Goal: Task Accomplishment & Management: Manage account settings

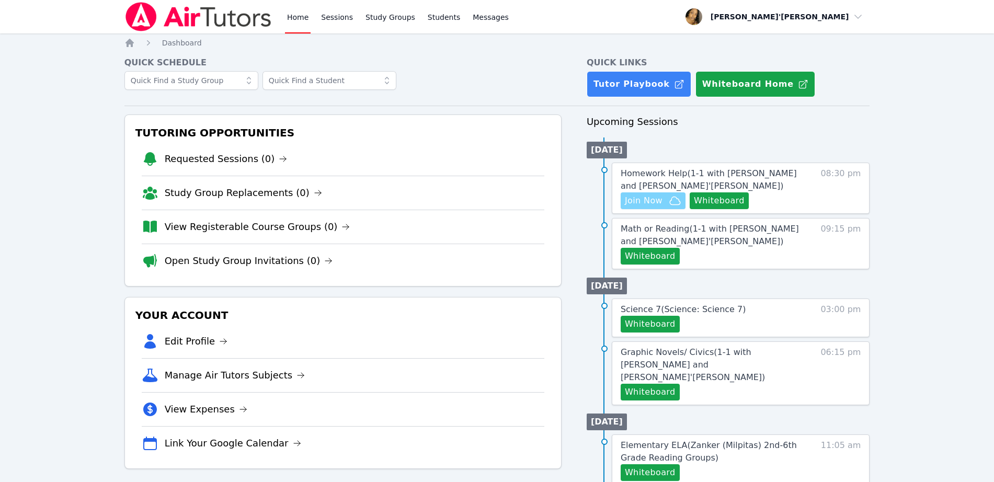
click at [638, 203] on span "Join Now" at bounding box center [644, 200] width 38 height 13
click at [653, 258] on button "Whiteboard" at bounding box center [650, 256] width 59 height 17
click at [334, 27] on link "Sessions" at bounding box center [337, 16] width 36 height 33
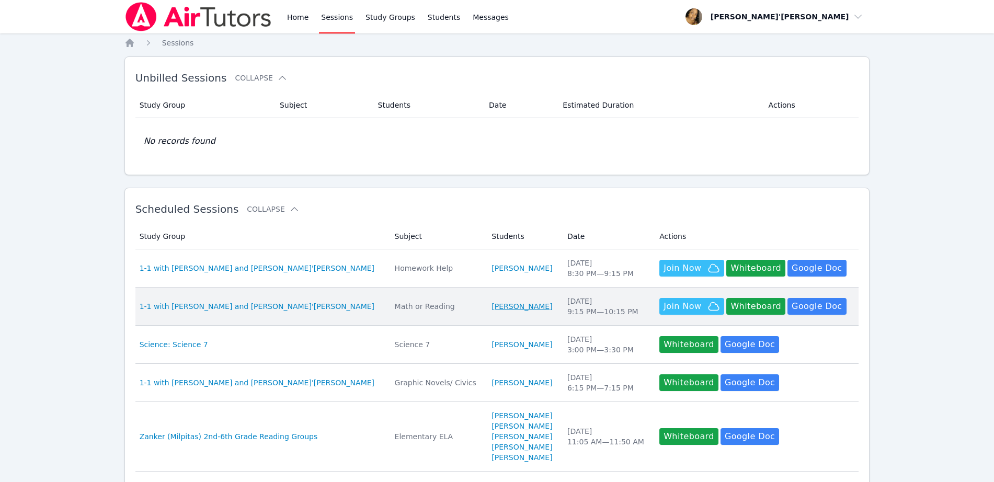
click at [491, 304] on link "[PERSON_NAME]" at bounding box center [521, 306] width 61 height 10
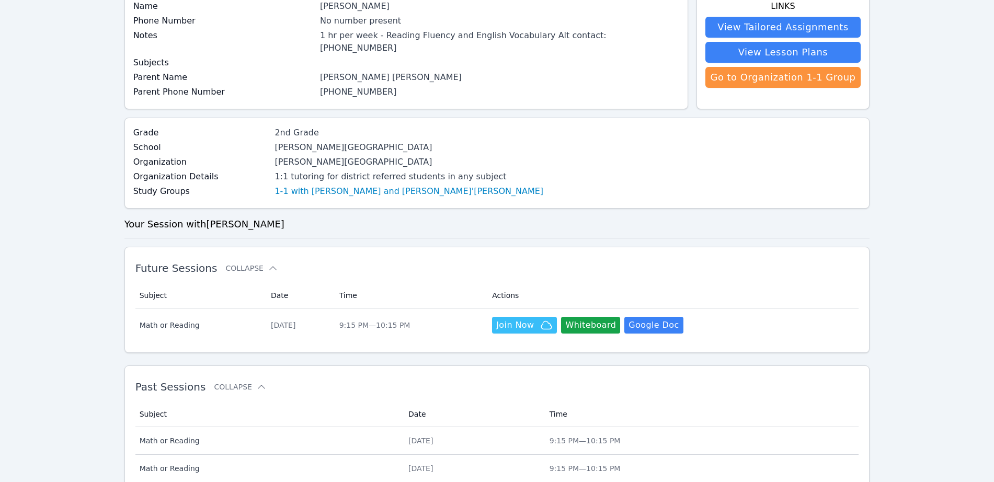
scroll to position [261, 0]
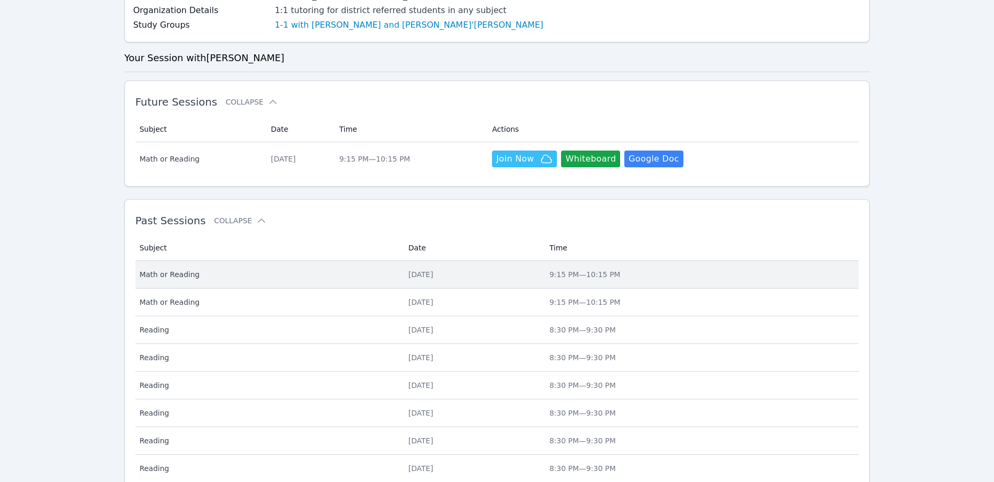
click at [408, 269] on div "[DATE]" at bounding box center [472, 274] width 129 height 10
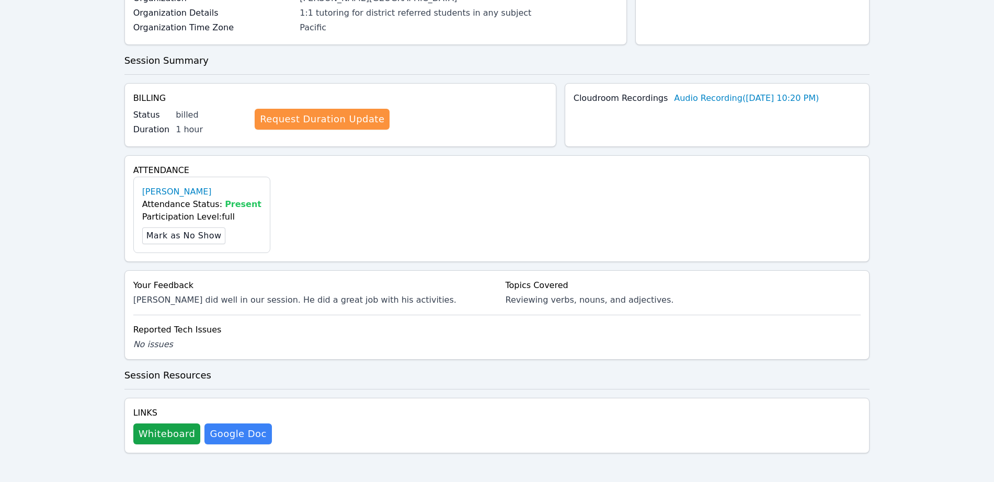
scroll to position [202, 0]
click at [146, 439] on button "Whiteboard" at bounding box center [166, 433] width 67 height 21
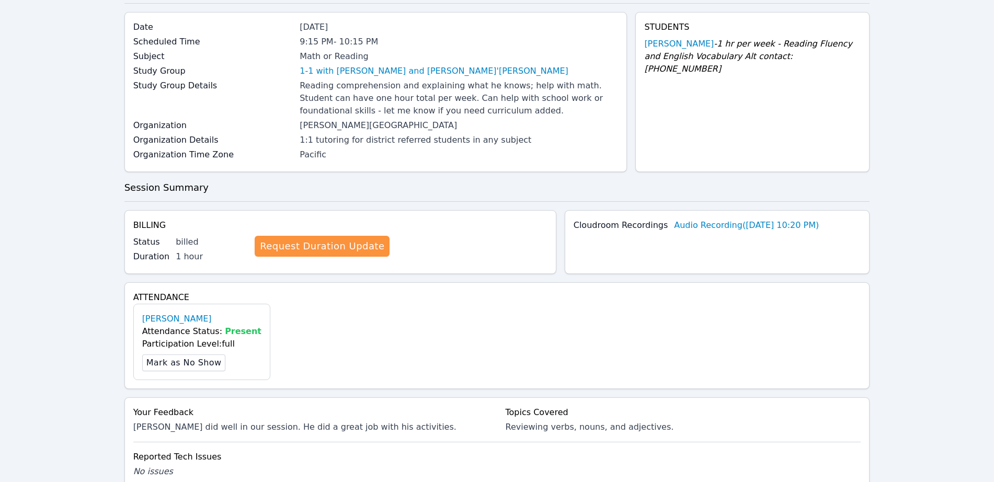
scroll to position [0, 0]
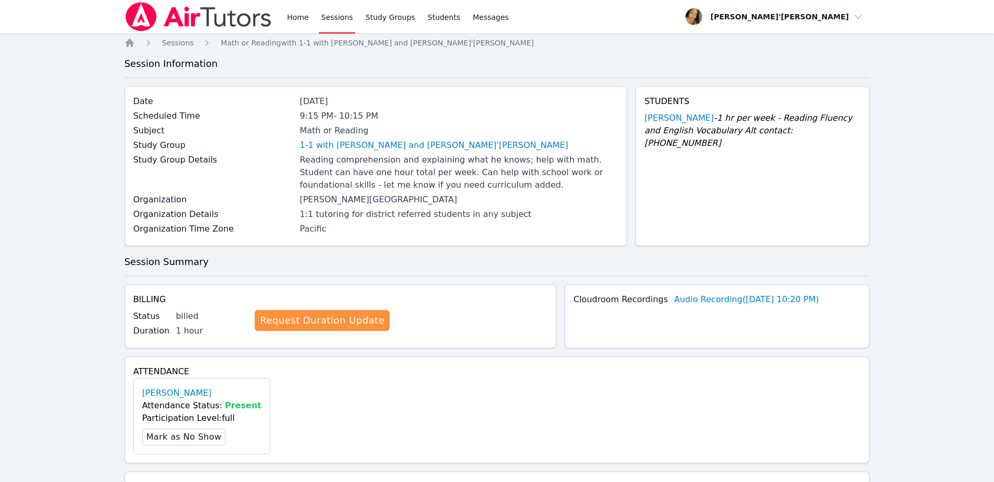
click at [328, 6] on link "Sessions" at bounding box center [337, 16] width 36 height 33
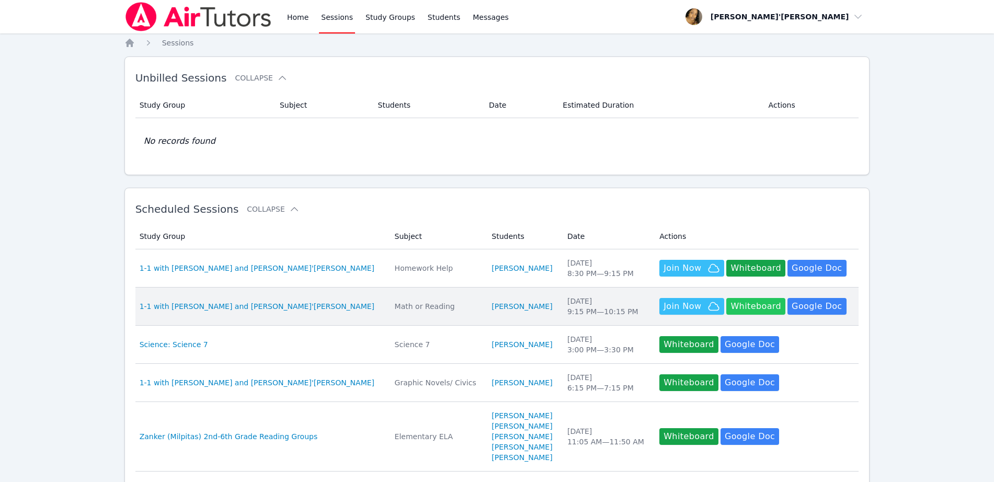
click at [750, 310] on button "Whiteboard" at bounding box center [755, 306] width 59 height 17
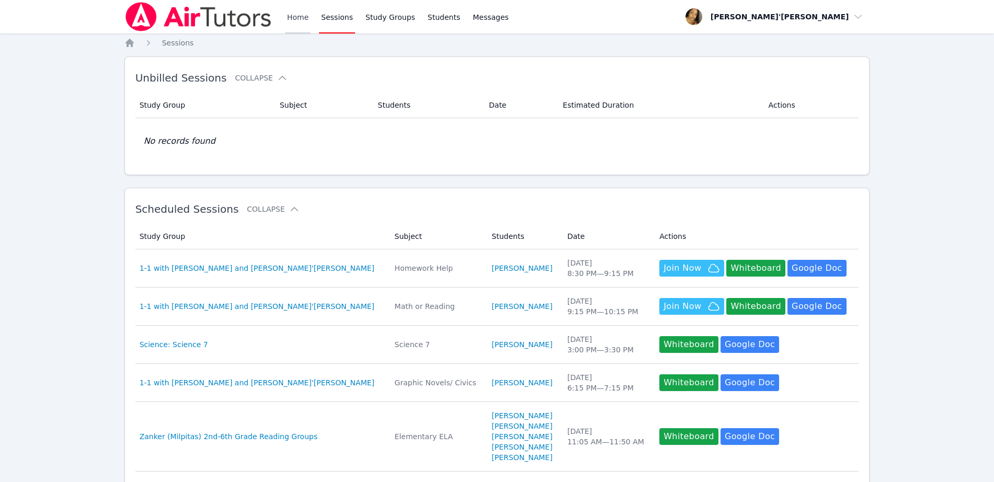
click at [295, 15] on link "Home" at bounding box center [298, 16] width 26 height 33
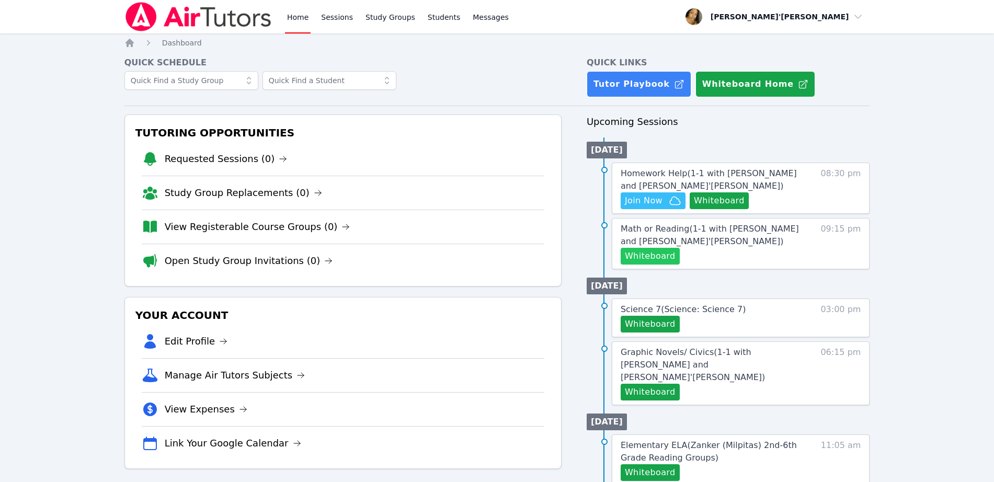
click at [655, 260] on button "Whiteboard" at bounding box center [650, 256] width 59 height 17
click at [342, 16] on link "Sessions" at bounding box center [337, 16] width 36 height 33
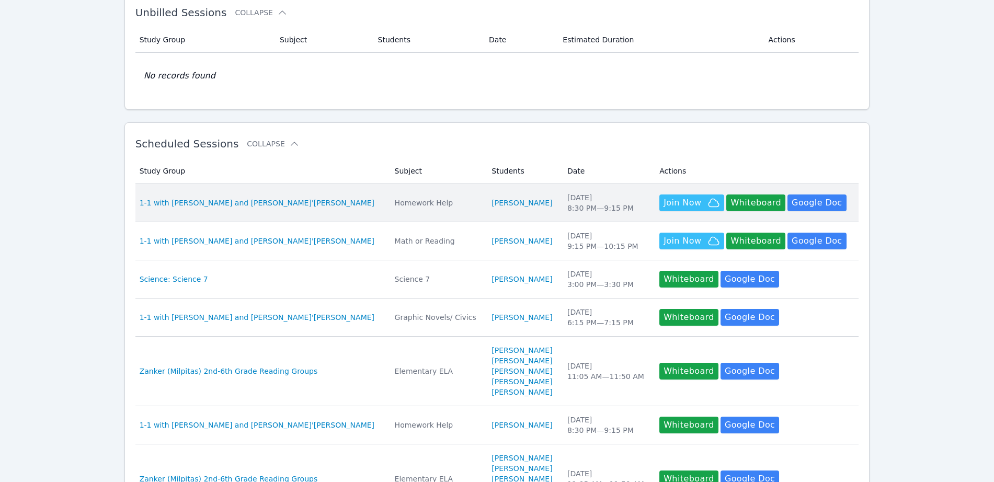
scroll to position [131, 0]
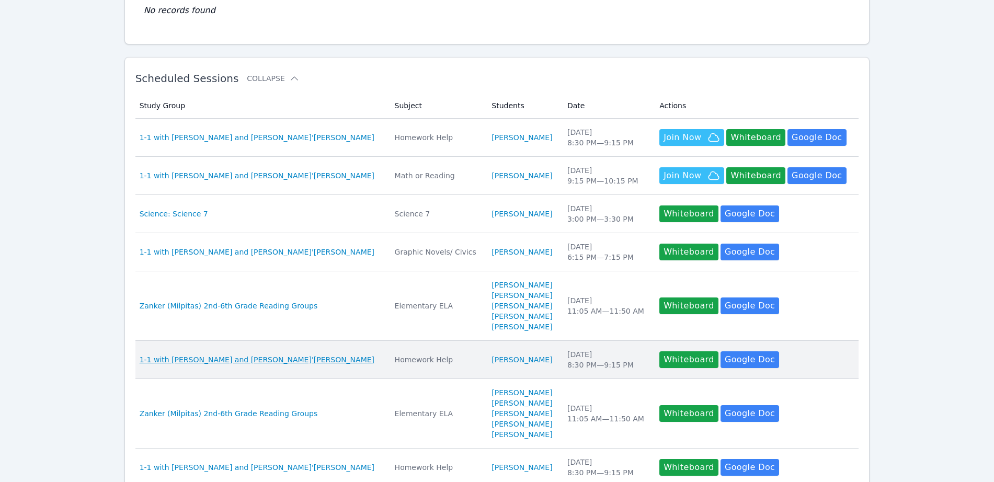
click at [242, 359] on span "1-1 with [PERSON_NAME] and [PERSON_NAME]'[PERSON_NAME]" at bounding box center [257, 359] width 235 height 10
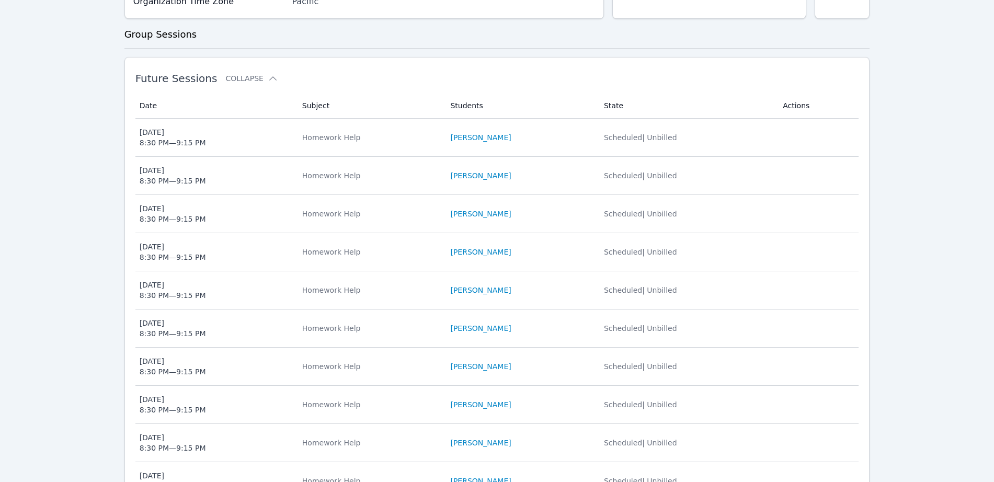
scroll to position [261, 0]
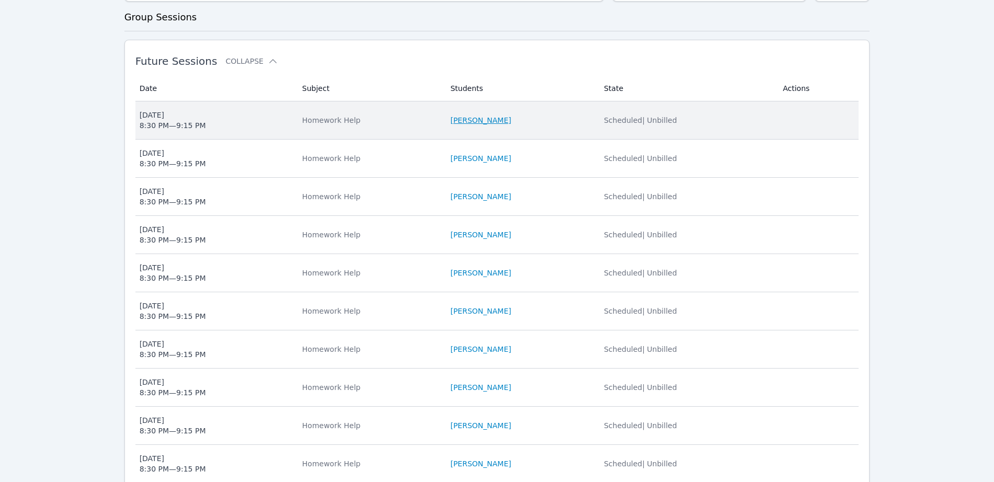
click at [486, 118] on link "[PERSON_NAME]" at bounding box center [480, 120] width 61 height 10
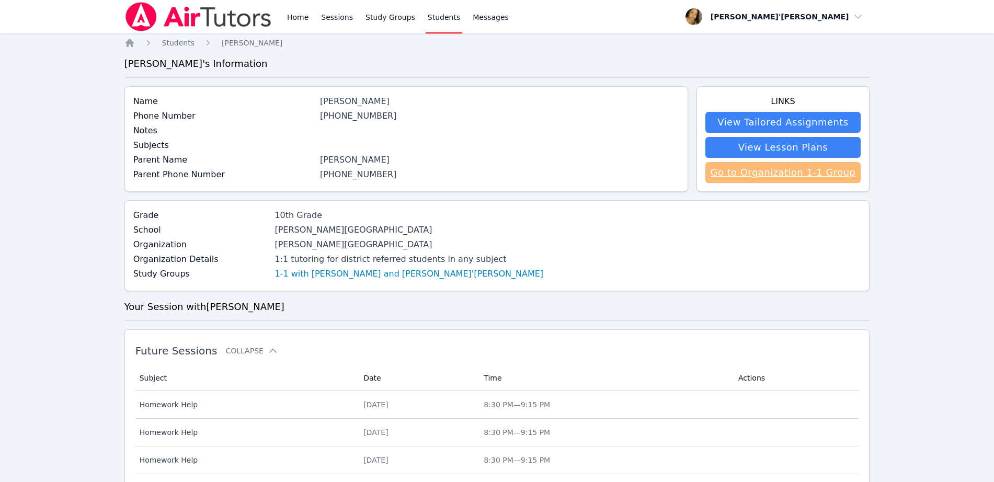
click at [753, 175] on link "Go to Organization 1-1 Group" at bounding box center [783, 172] width 156 height 21
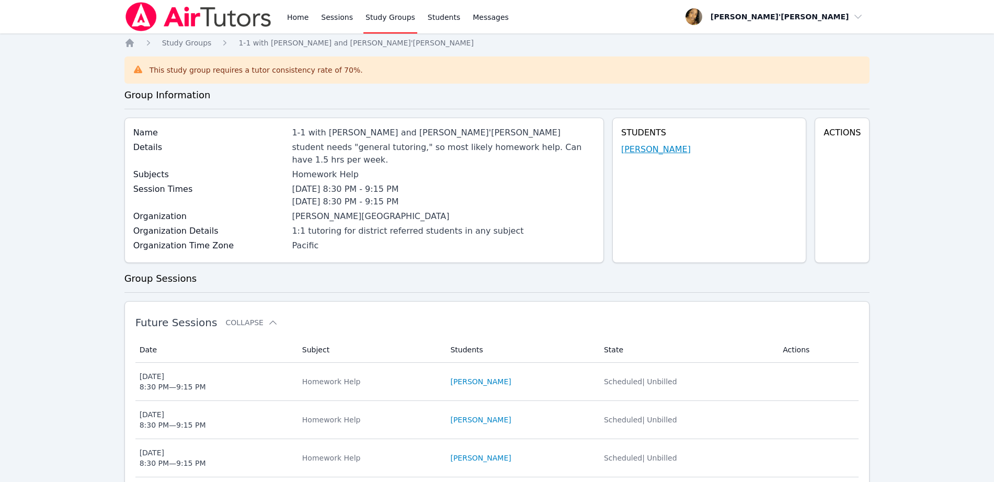
click at [661, 150] on link "[PERSON_NAME]" at bounding box center [656, 149] width 70 height 13
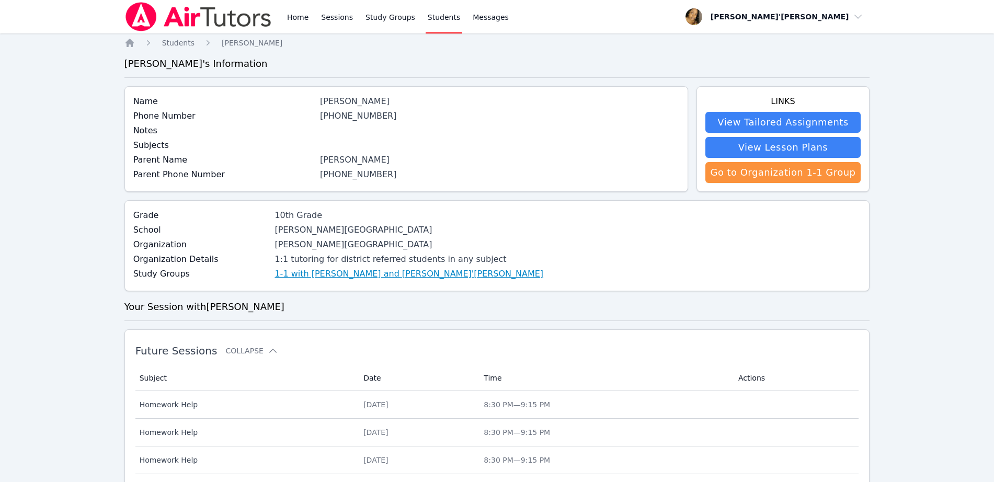
click at [355, 272] on link "1-1 with [PERSON_NAME] and [PERSON_NAME]'[PERSON_NAME]" at bounding box center [408, 274] width 269 height 13
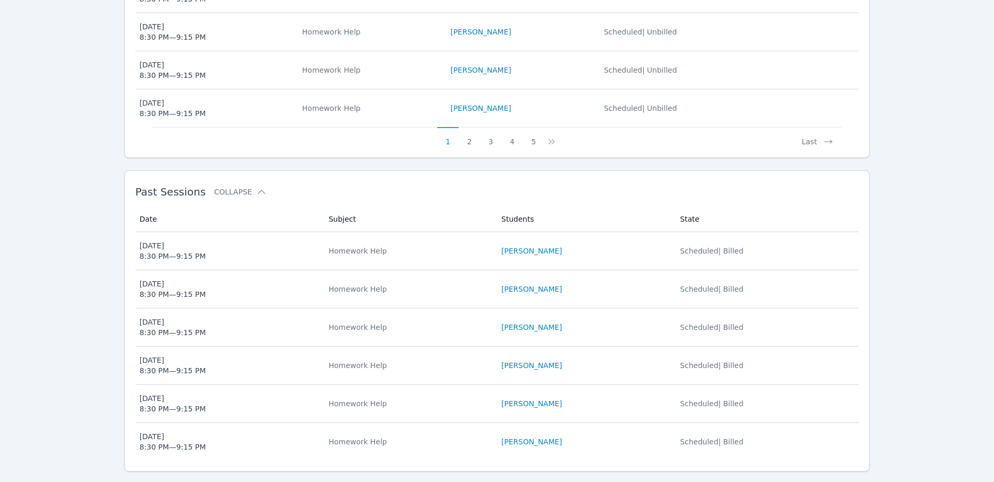
scroll to position [640, 0]
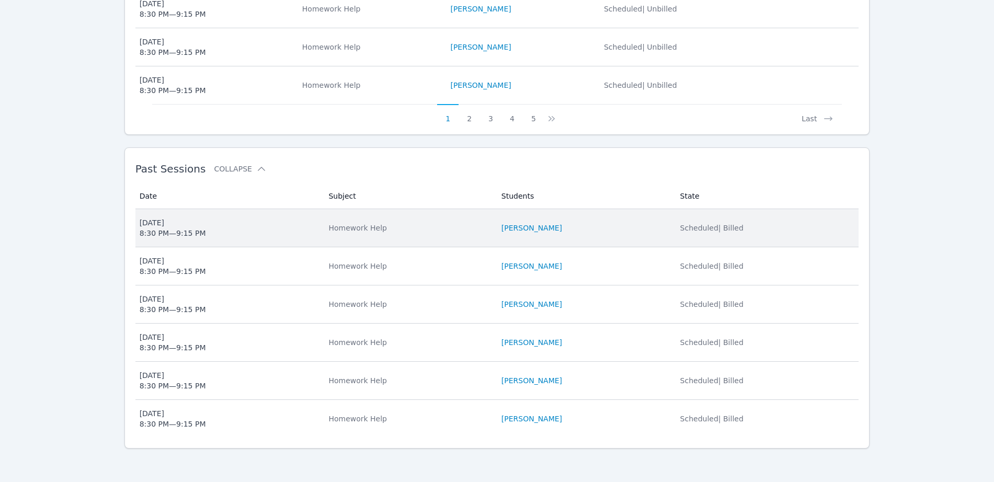
click at [370, 237] on td "Subject Homework Help" at bounding box center [408, 228] width 173 height 38
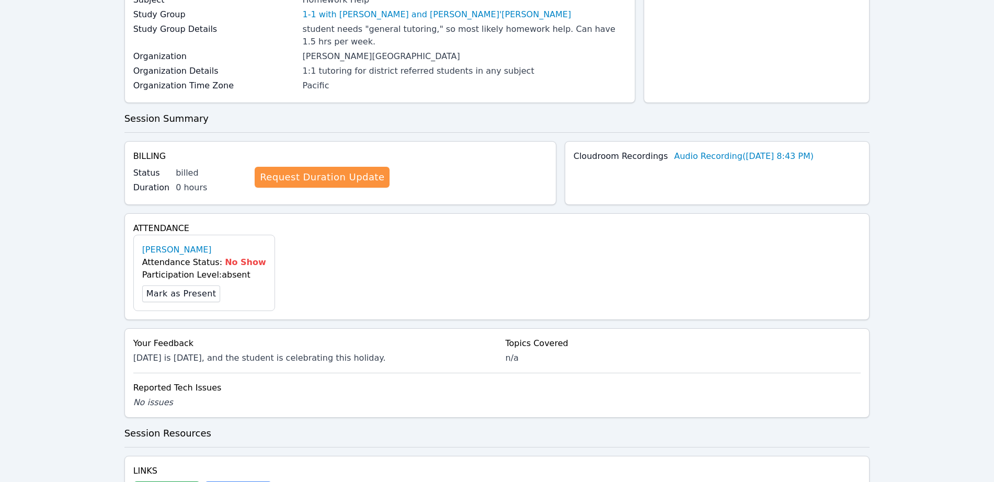
scroll to position [189, 0]
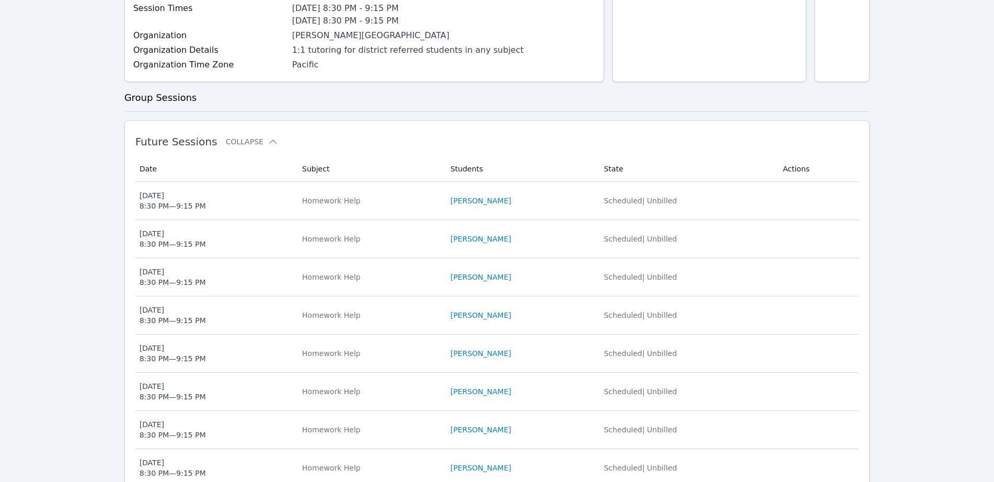
scroll to position [52, 0]
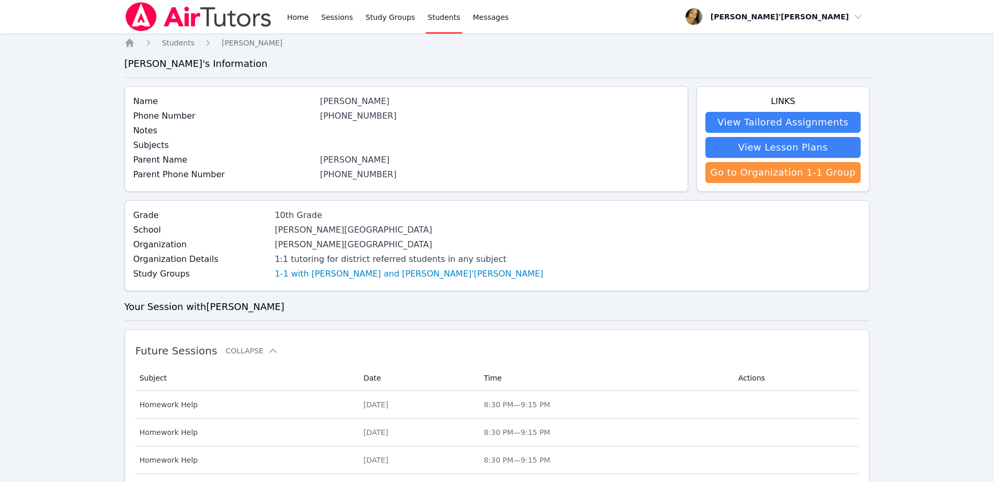
scroll to position [261, 0]
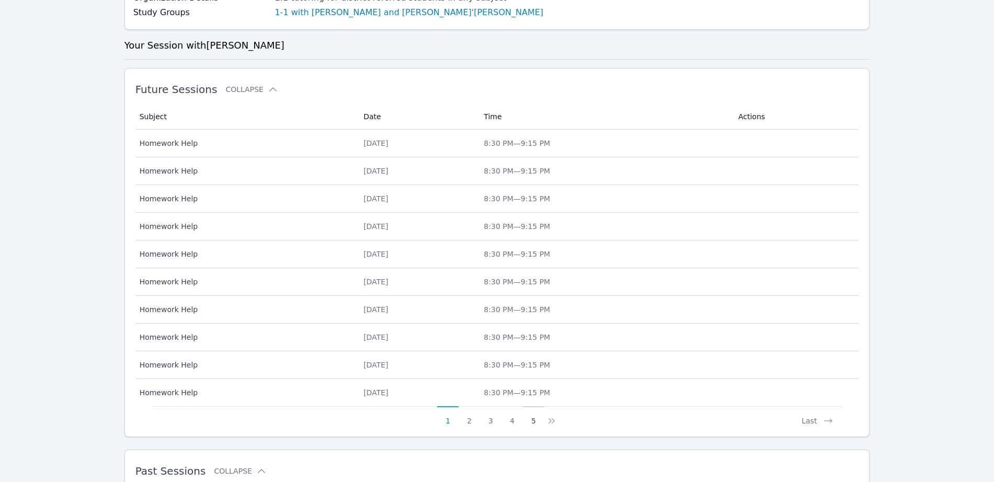
click at [534, 420] on button "5" at bounding box center [533, 416] width 21 height 20
click at [534, 420] on button "6" at bounding box center [528, 416] width 21 height 20
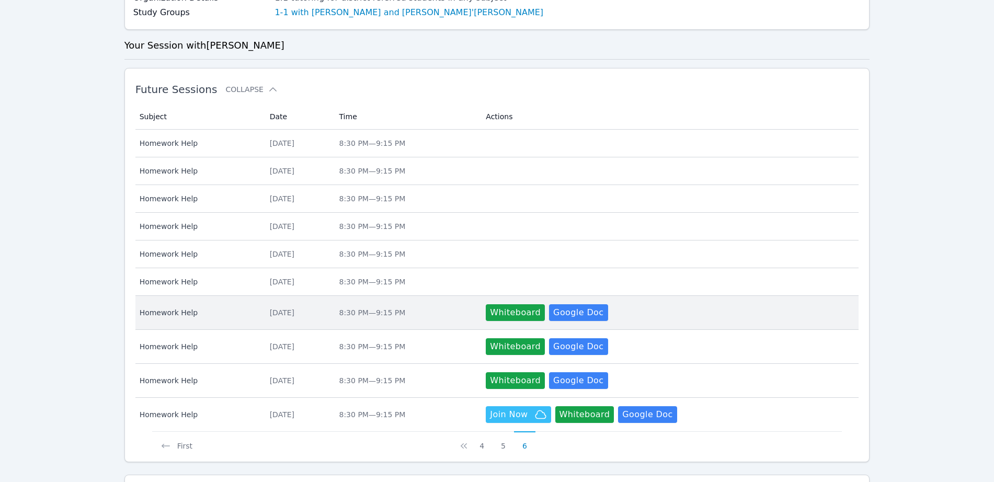
click at [158, 311] on span "Homework Help" at bounding box center [199, 312] width 118 height 10
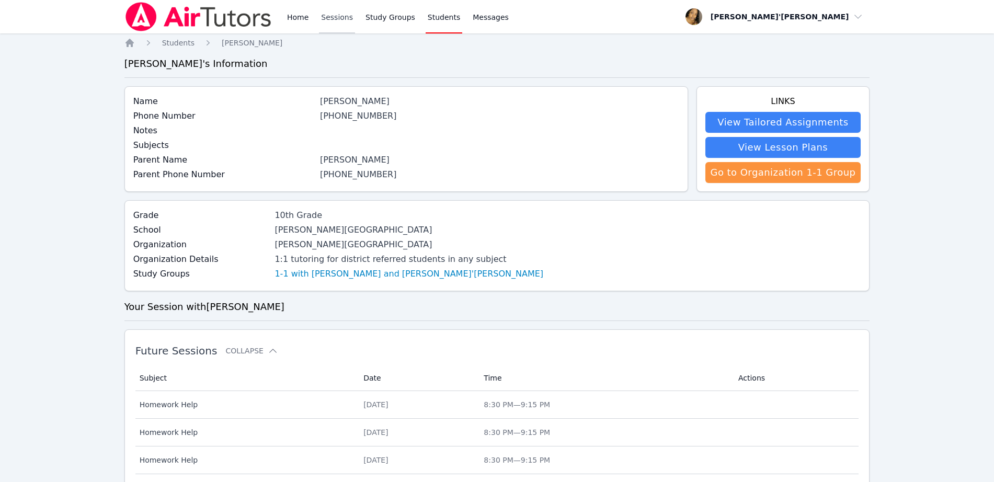
click at [342, 14] on link "Sessions" at bounding box center [337, 16] width 36 height 33
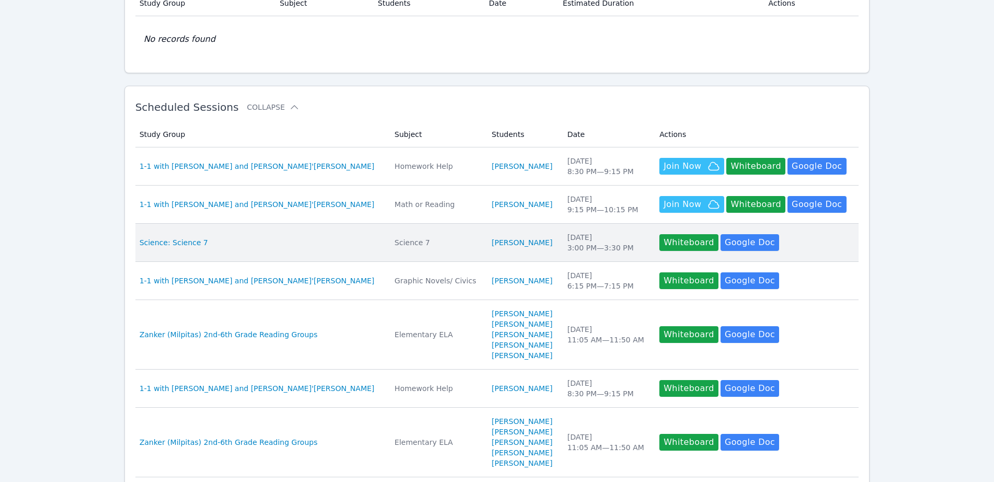
scroll to position [131, 0]
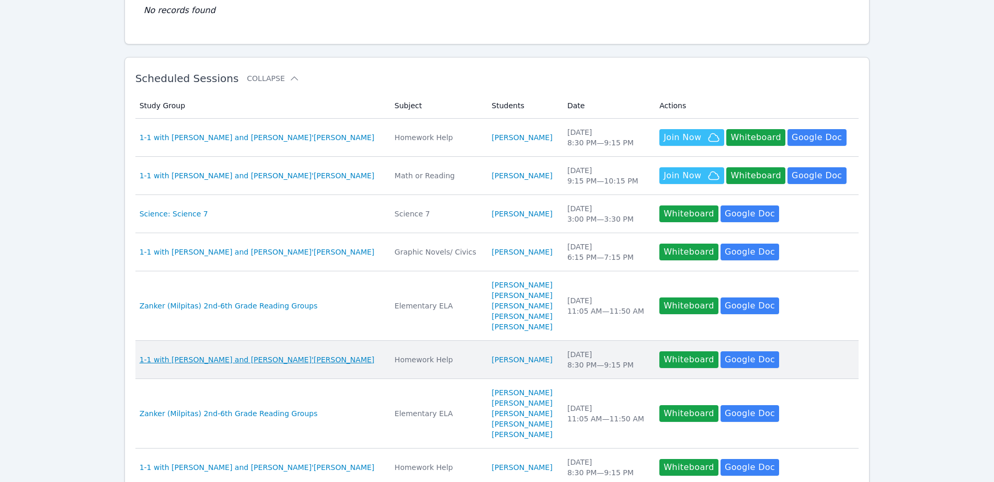
click at [259, 361] on span "1-1 with [PERSON_NAME] and [PERSON_NAME]'[PERSON_NAME]" at bounding box center [257, 359] width 235 height 10
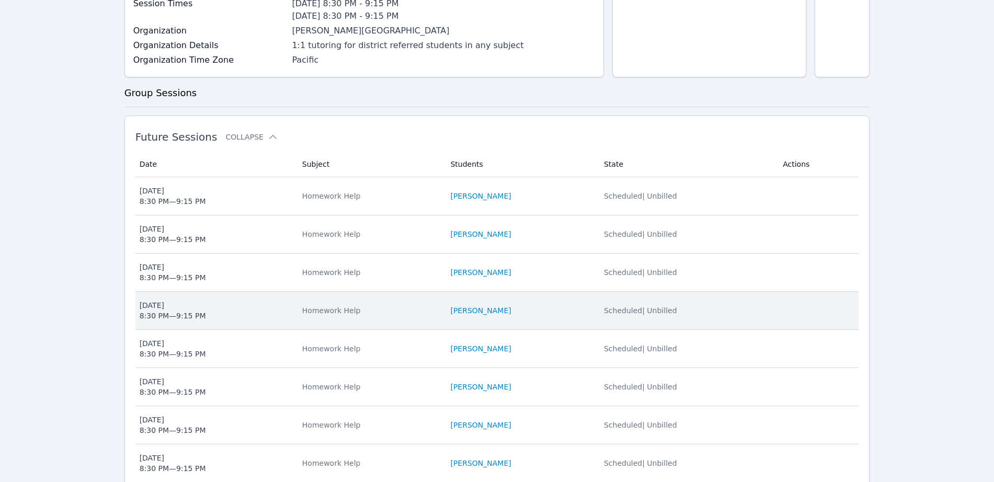
scroll to position [182, 0]
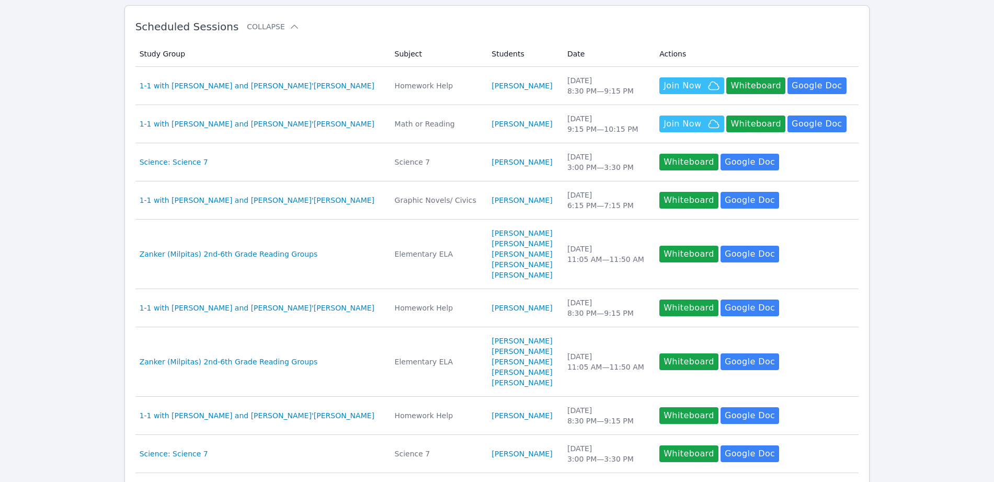
scroll to position [131, 0]
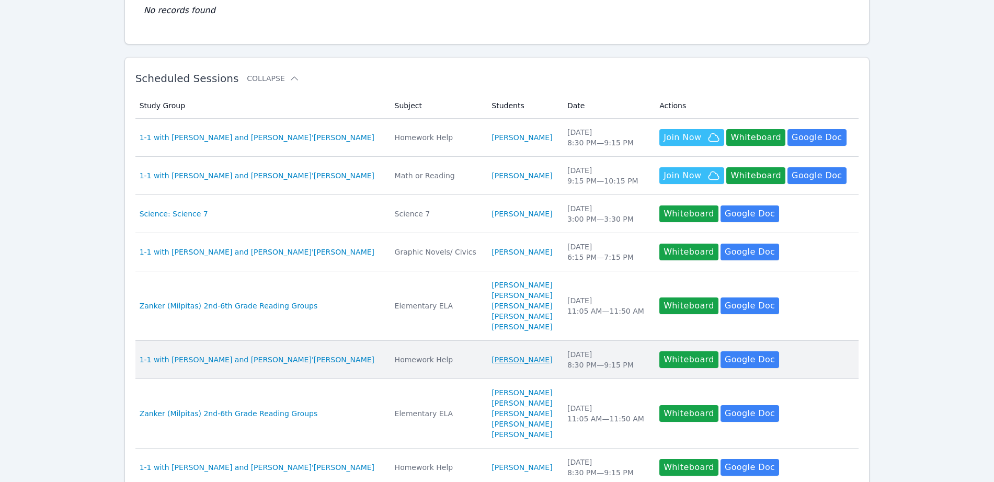
click at [491, 363] on link "[PERSON_NAME]" at bounding box center [521, 359] width 61 height 10
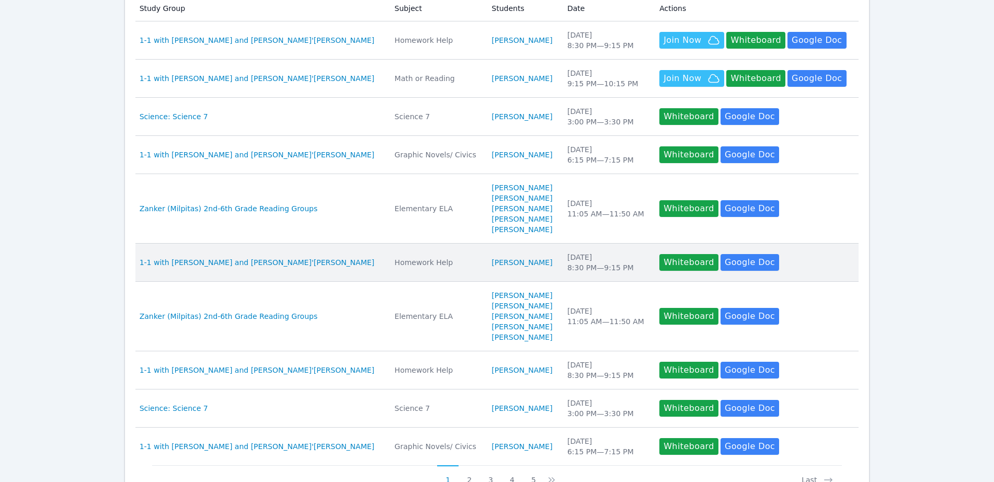
scroll to position [261, 0]
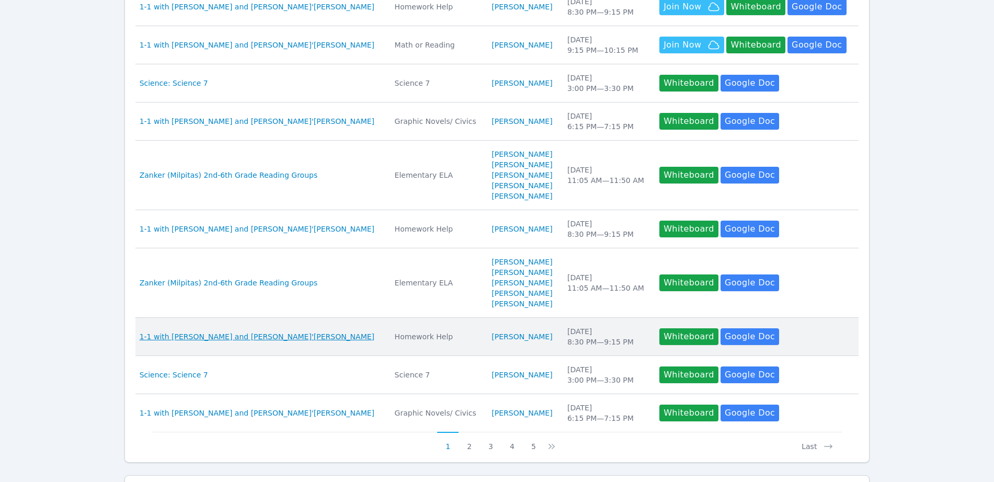
click at [248, 331] on span "1-1 with [PERSON_NAME] and [PERSON_NAME]'[PERSON_NAME]" at bounding box center [257, 336] width 235 height 10
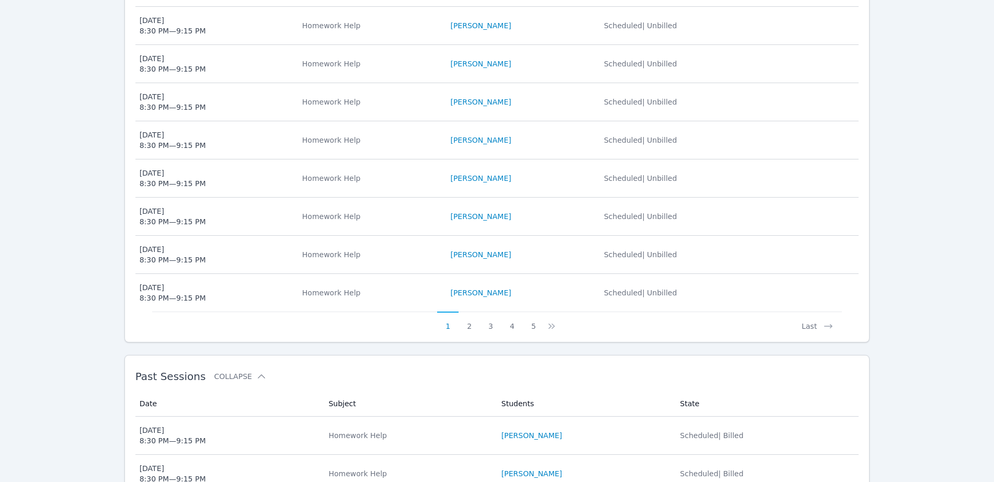
scroll to position [457, 0]
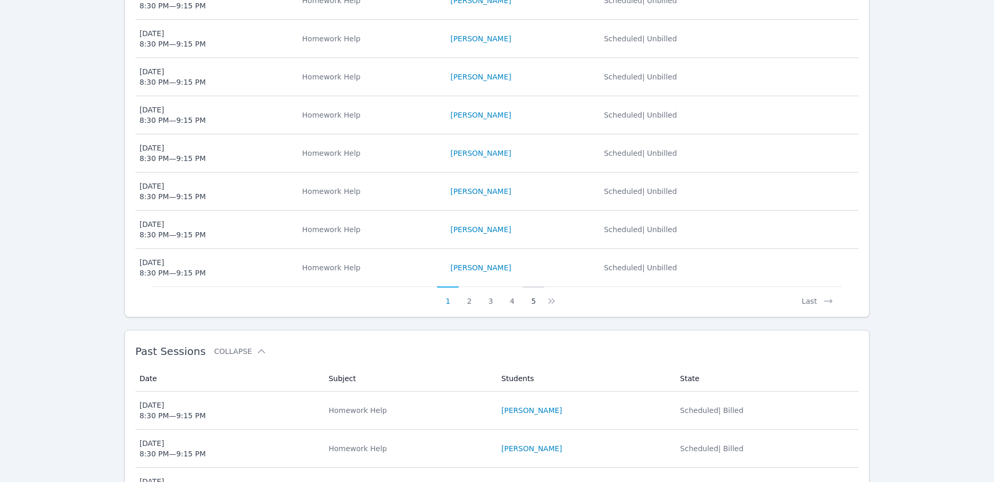
click at [533, 303] on button "5" at bounding box center [533, 296] width 21 height 20
click at [530, 299] on button "6" at bounding box center [528, 296] width 21 height 20
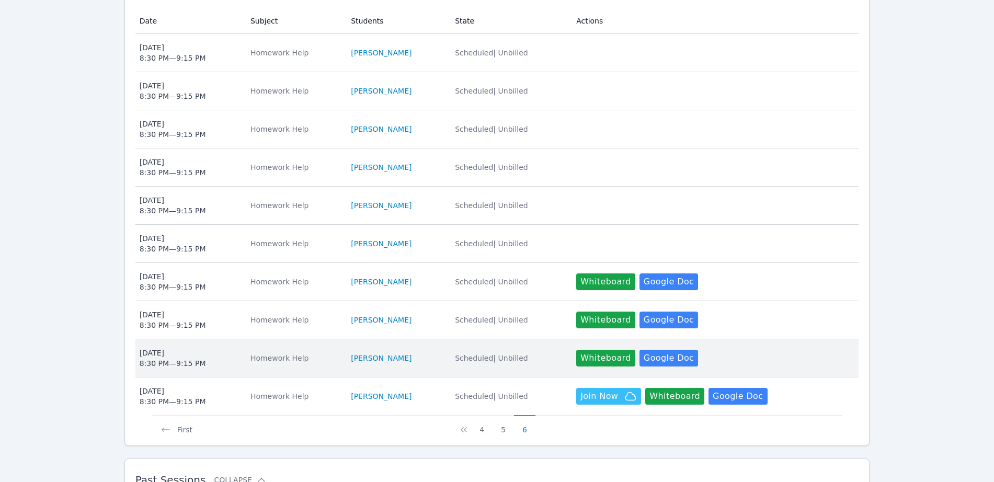
scroll to position [327, 0]
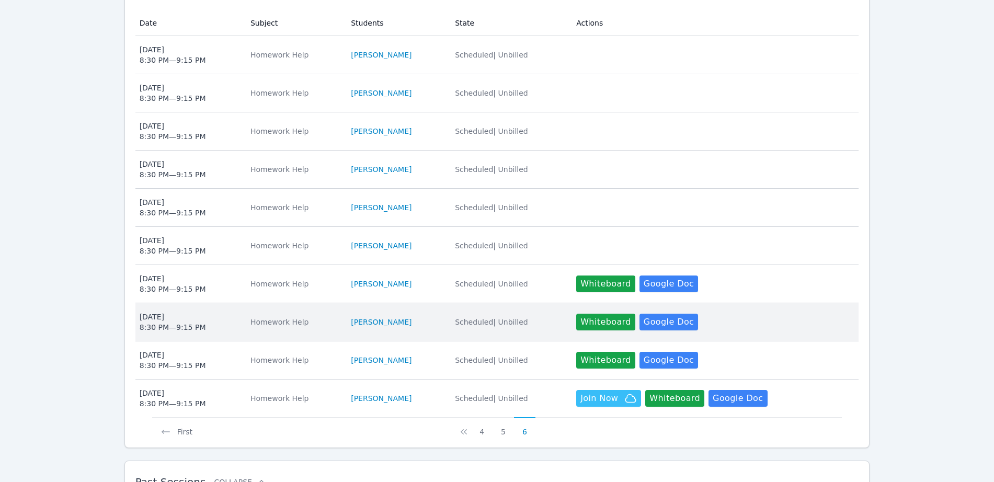
click at [156, 318] on div "Mon Oct 6 8:30 PM — 9:15 PM" at bounding box center [173, 322] width 66 height 21
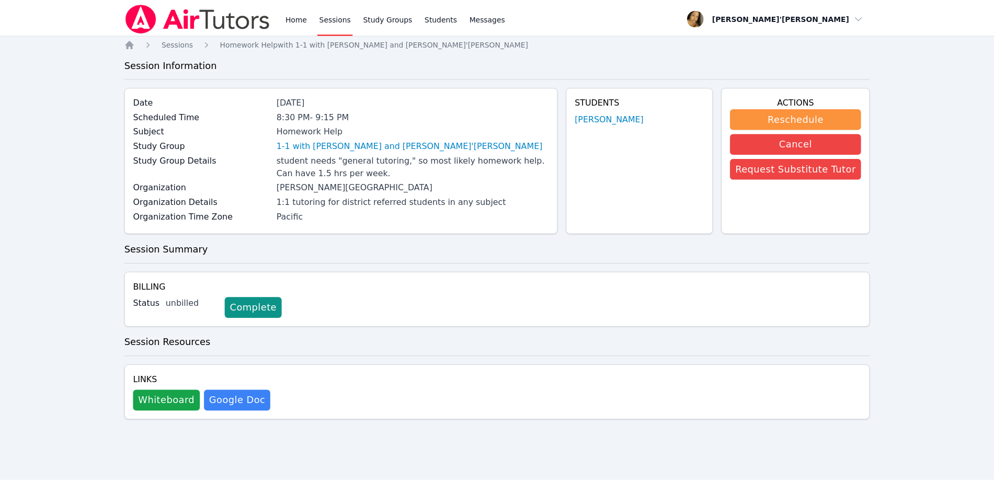
scroll to position [327, 0]
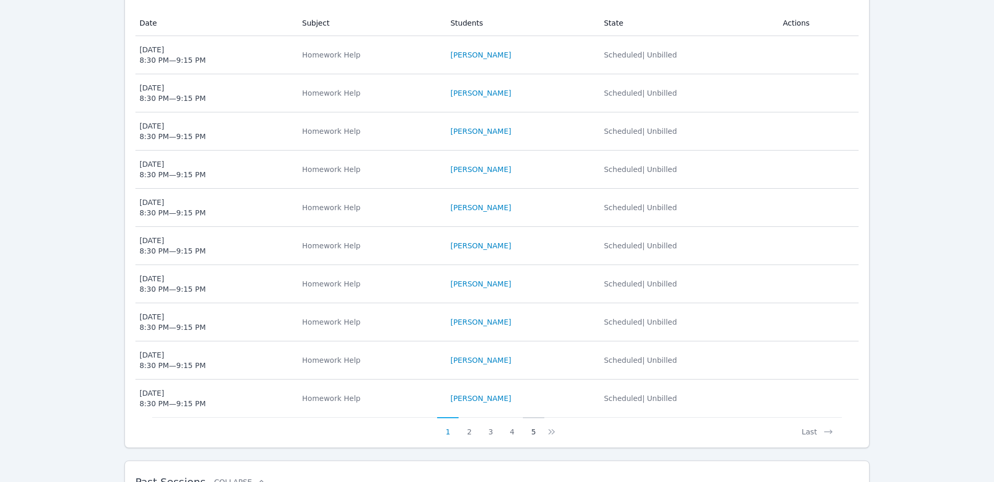
click at [533, 433] on button "5" at bounding box center [533, 427] width 21 height 20
click at [536, 432] on button "6" at bounding box center [528, 427] width 21 height 20
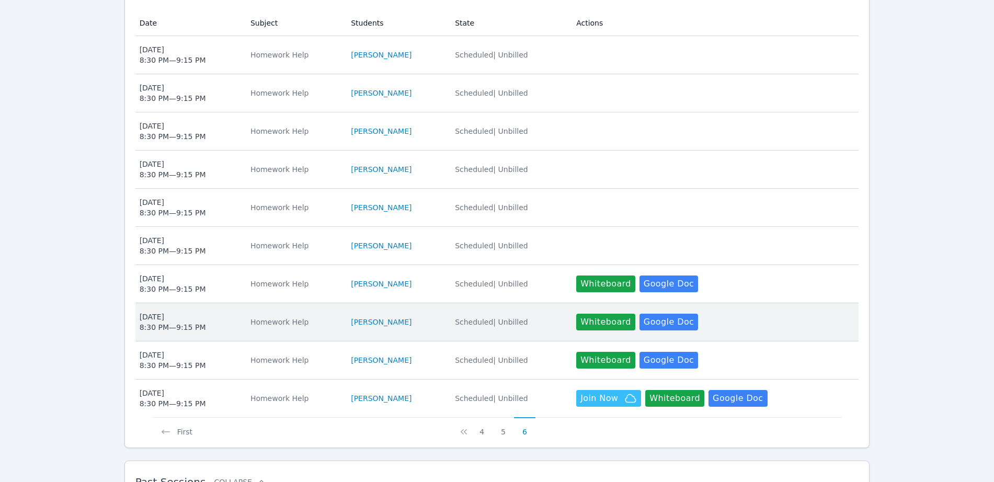
click at [160, 320] on div "Mon Oct 6 8:30 PM — 9:15 PM" at bounding box center [173, 322] width 66 height 21
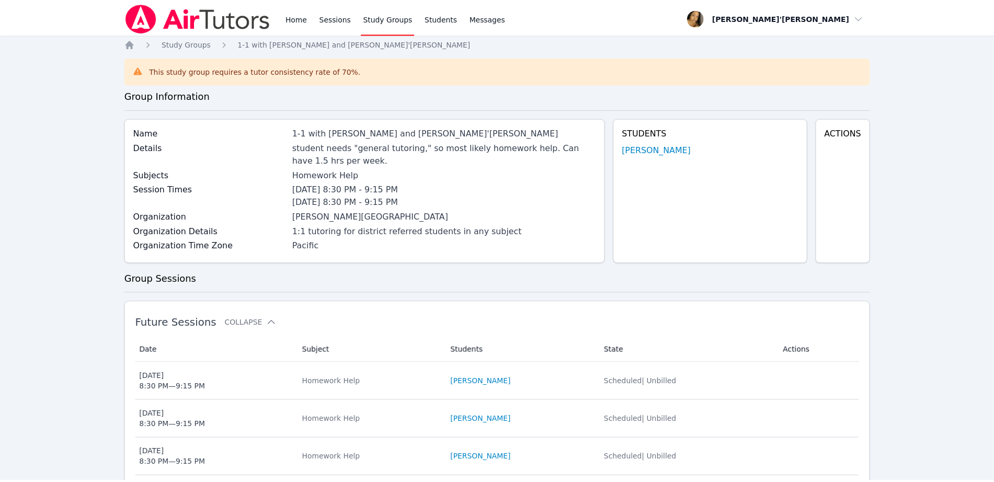
scroll to position [327, 0]
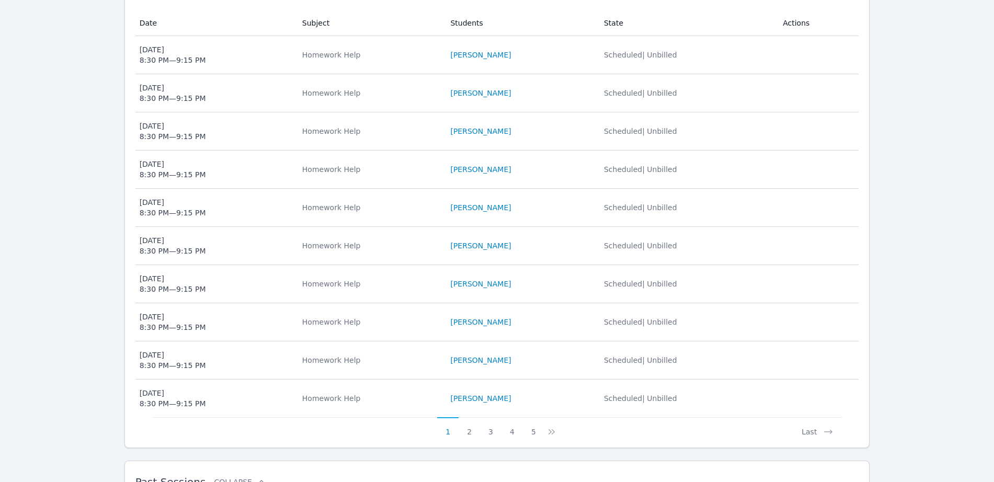
click at [557, 433] on div "Last" at bounding box center [699, 427] width 285 height 20
click at [552, 433] on icon at bounding box center [553, 431] width 3 height 5
click at [555, 433] on icon at bounding box center [556, 431] width 3 height 5
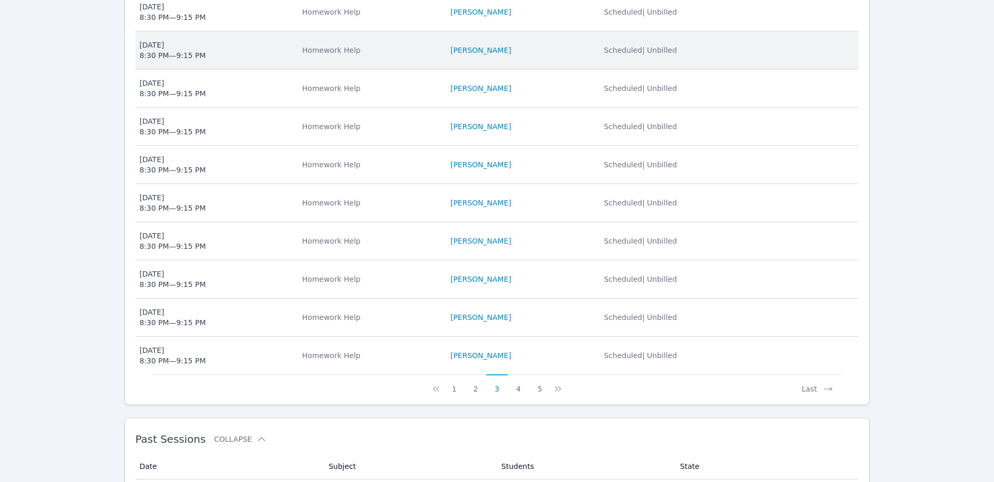
scroll to position [392, 0]
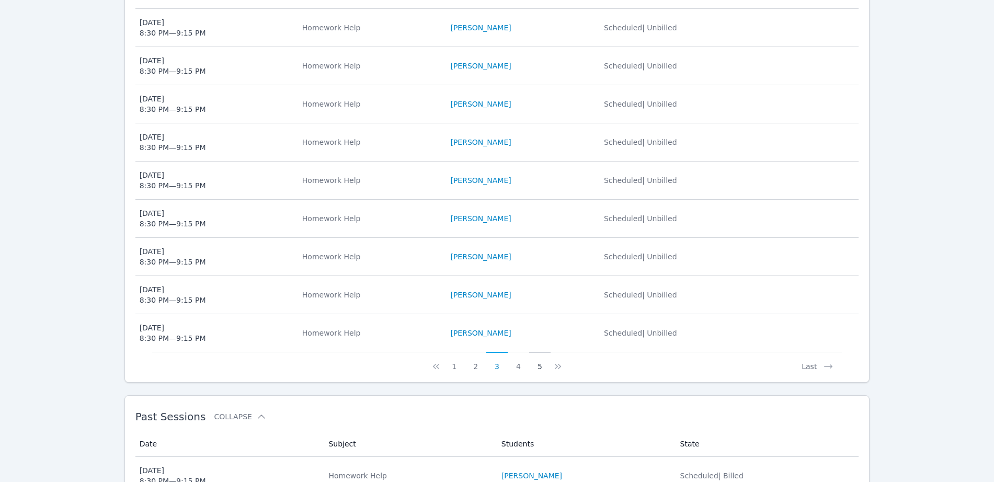
click at [535, 368] on button "5" at bounding box center [539, 362] width 21 height 20
click at [531, 366] on button "6" at bounding box center [528, 362] width 21 height 20
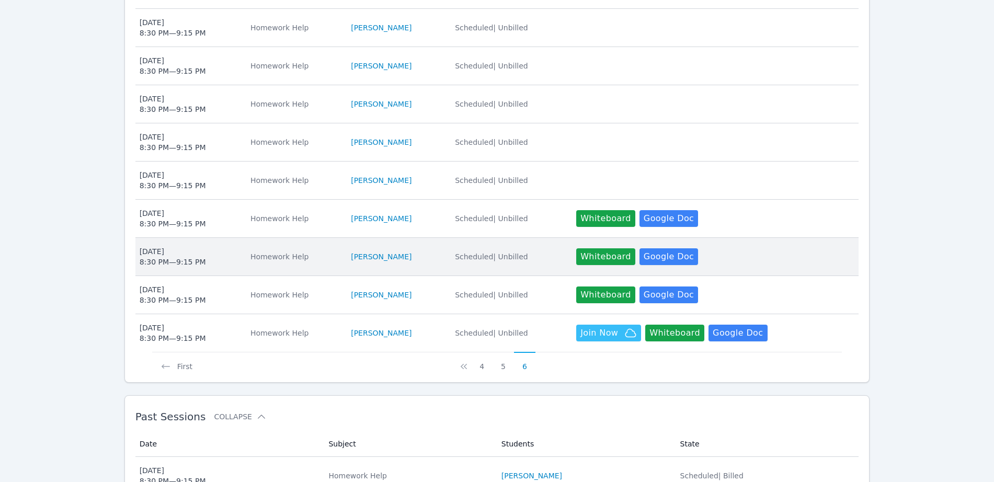
click at [145, 259] on div "Mon Oct 6 8:30 PM — 9:15 PM" at bounding box center [173, 256] width 66 height 21
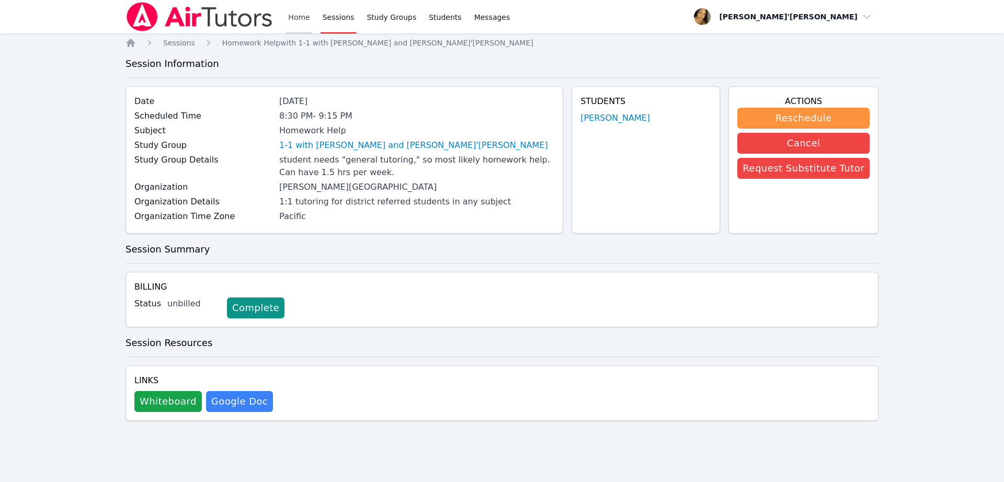
click at [308, 13] on link "Home" at bounding box center [299, 16] width 26 height 33
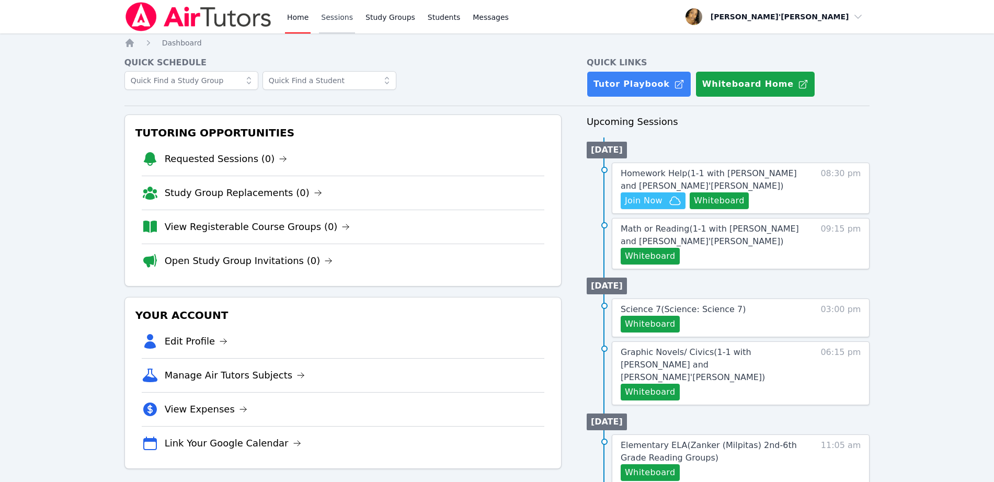
click at [327, 20] on link "Sessions" at bounding box center [337, 16] width 36 height 33
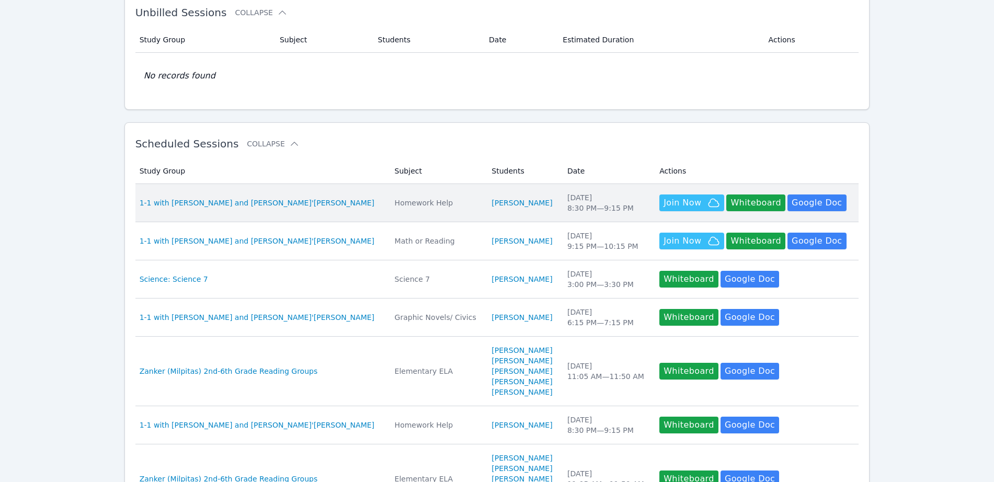
scroll to position [131, 0]
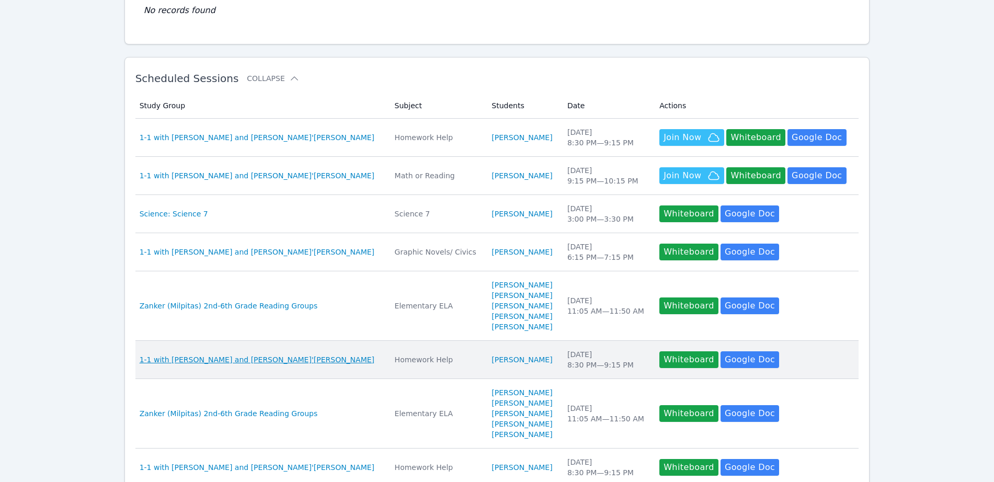
click at [216, 360] on span "1-1 with [PERSON_NAME] and [PERSON_NAME]'[PERSON_NAME]" at bounding box center [257, 359] width 235 height 10
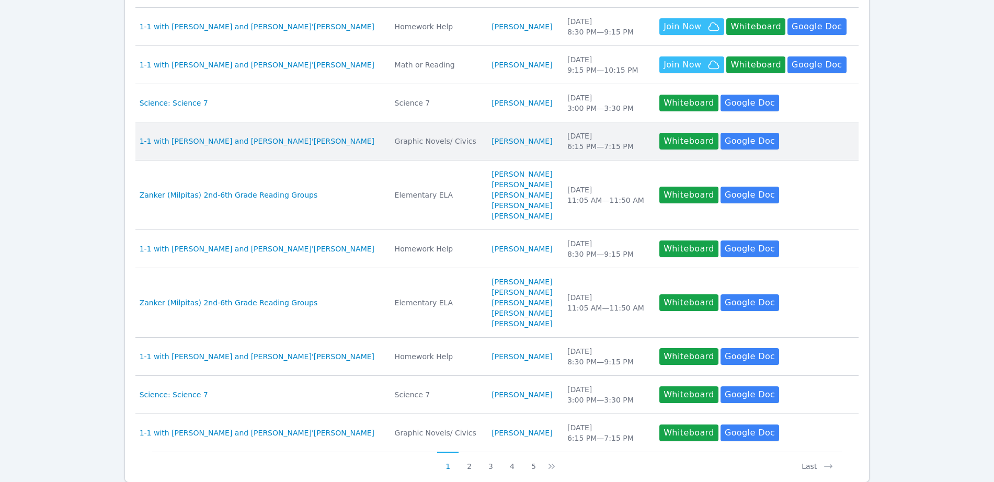
scroll to position [261, 0]
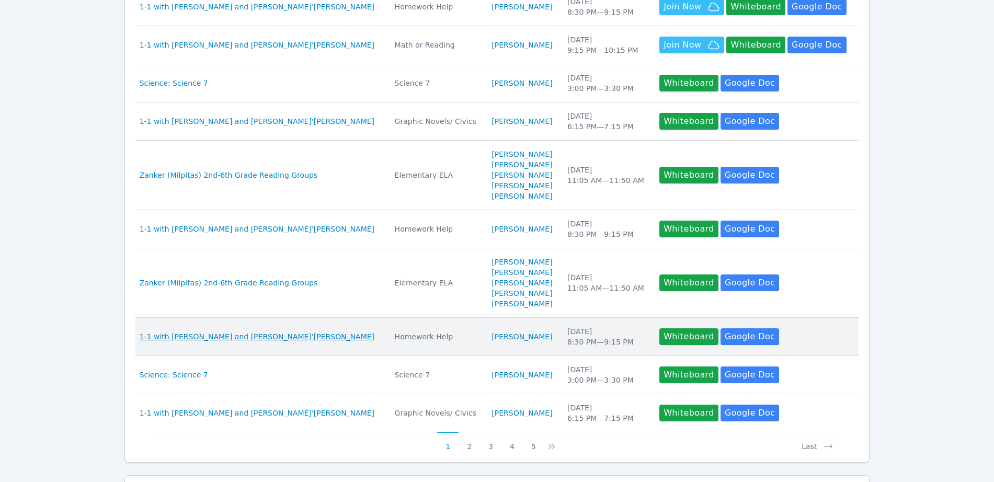
click at [215, 332] on span "1-1 with [PERSON_NAME] and [PERSON_NAME]'[PERSON_NAME]" at bounding box center [257, 336] width 235 height 10
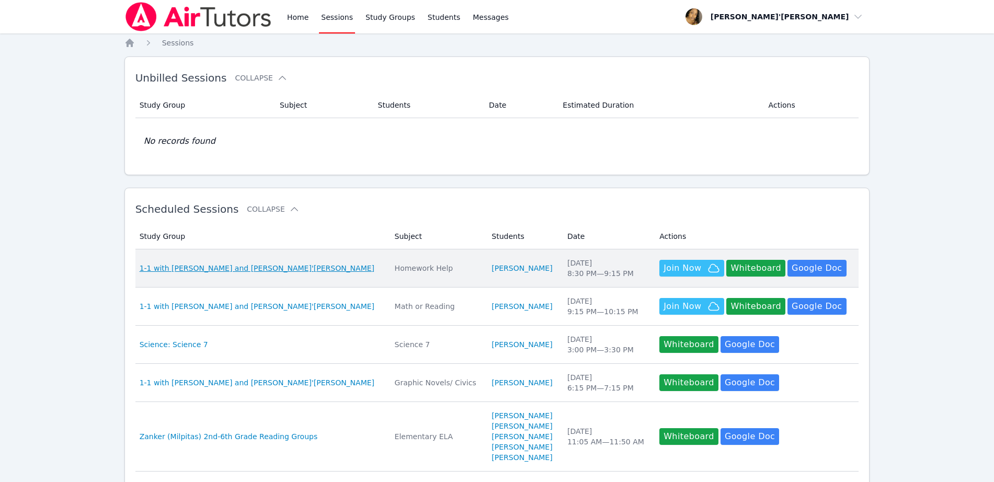
click at [237, 267] on span "1-1 with [PERSON_NAME] and [PERSON_NAME]'[PERSON_NAME]" at bounding box center [257, 268] width 235 height 10
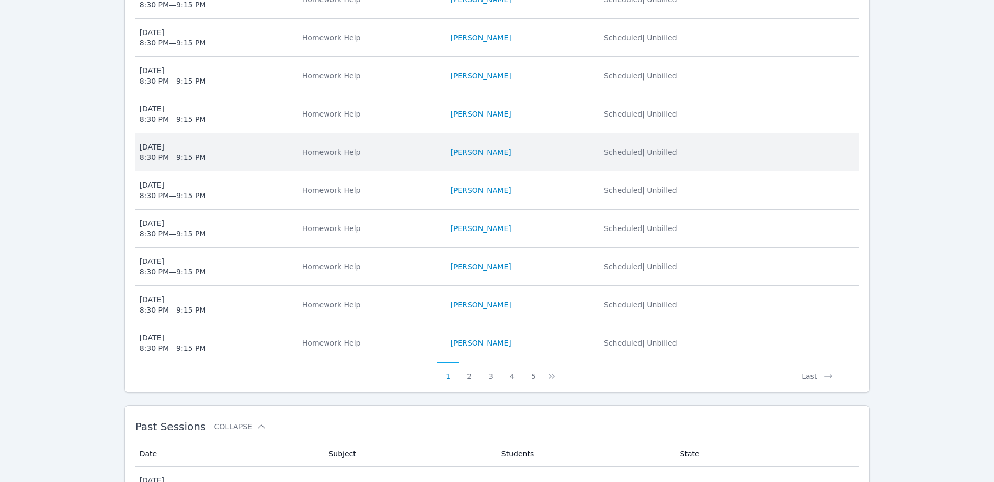
scroll to position [457, 0]
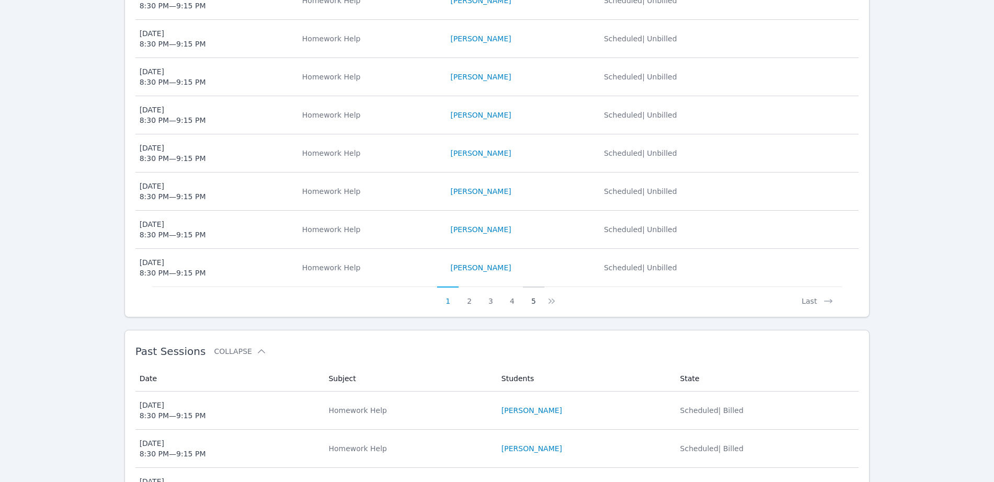
click at [531, 300] on button "5" at bounding box center [533, 296] width 21 height 20
click at [531, 300] on button "6" at bounding box center [528, 296] width 21 height 20
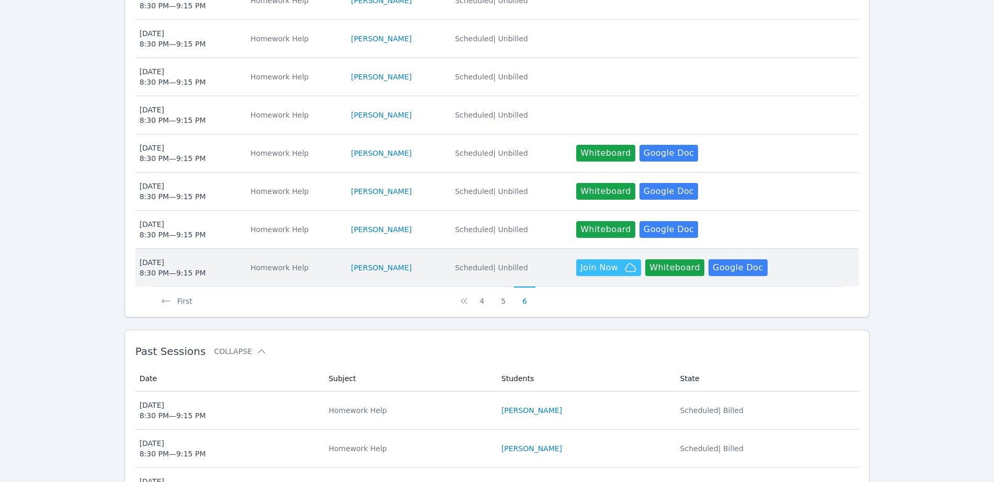
click at [186, 267] on div "Mon Sep 29 8:30 PM — 9:15 PM" at bounding box center [173, 267] width 66 height 21
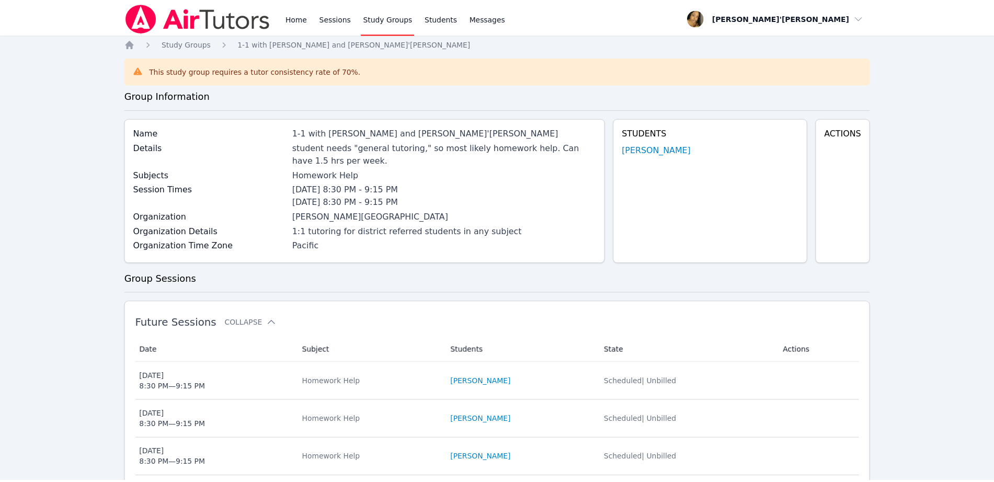
scroll to position [457, 0]
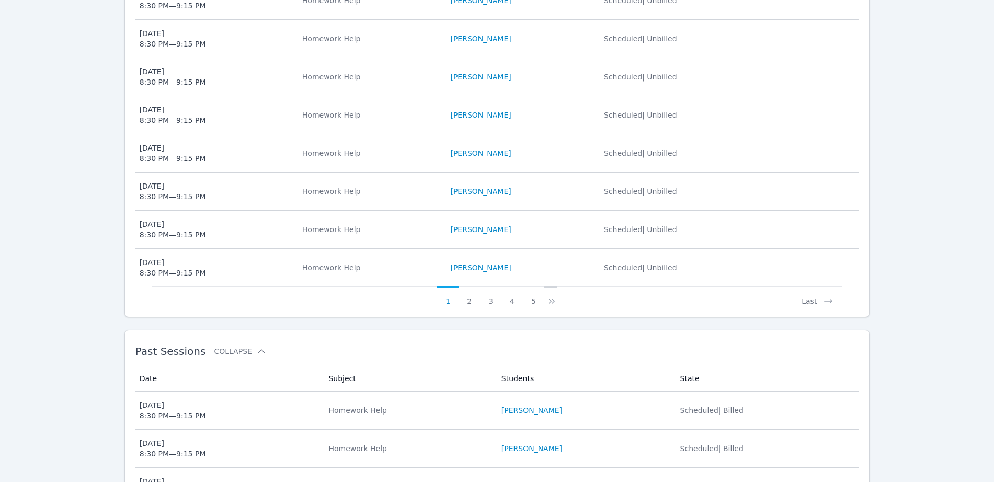
click at [546, 299] on icon at bounding box center [551, 301] width 10 height 10
drag, startPoint x: 551, startPoint y: 296, endPoint x: 558, endPoint y: 302, distance: 9.6
click at [553, 296] on icon at bounding box center [558, 301] width 10 height 10
click at [559, 302] on icon at bounding box center [558, 301] width 10 height 10
click at [533, 297] on button "6" at bounding box center [539, 296] width 21 height 20
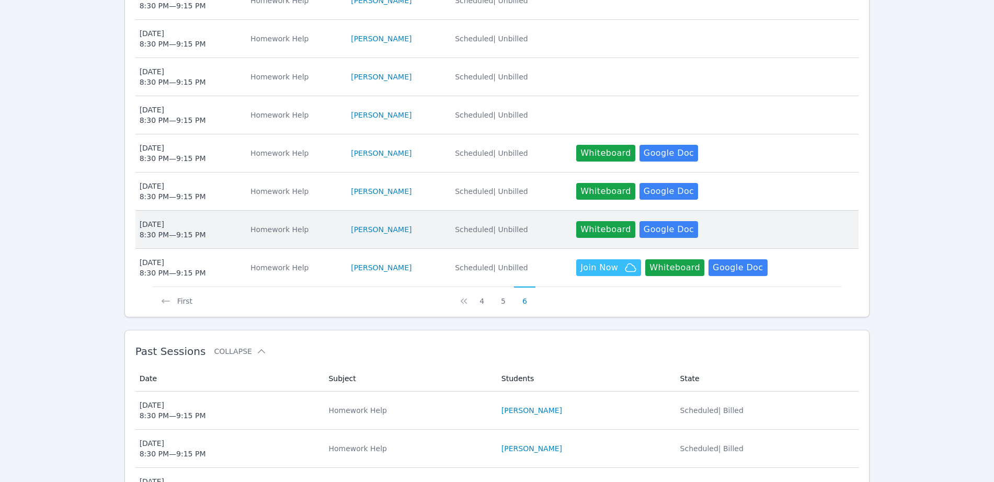
click at [185, 230] on div "Wed Oct 1 8:30 PM — 9:15 PM" at bounding box center [173, 229] width 66 height 21
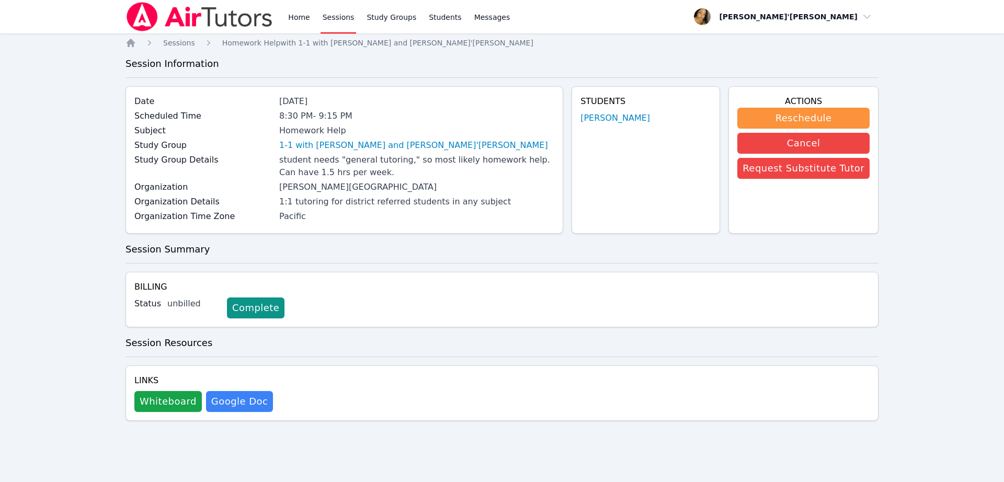
click at [671, 378] on div "Links Whiteboard Hidden Google Doc" at bounding box center [501, 392] width 753 height 55
click at [640, 260] on div "Home Sessions Homework Help with 1-1 with Ethan Uzzan and Lee'Tayna Hostick Ses…" at bounding box center [501, 244] width 753 height 412
click at [815, 115] on button "Reschedule" at bounding box center [803, 118] width 132 height 21
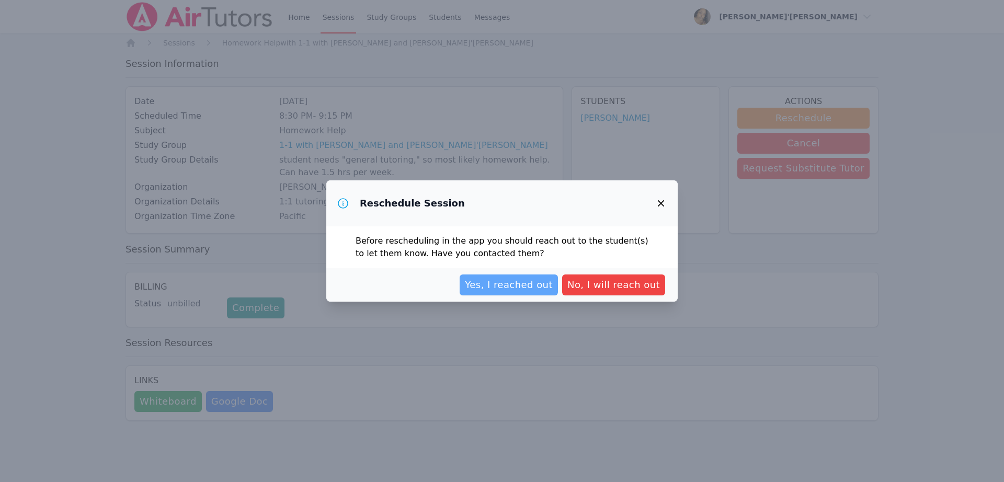
click at [511, 288] on span "Yes, I reached out" at bounding box center [509, 285] width 88 height 15
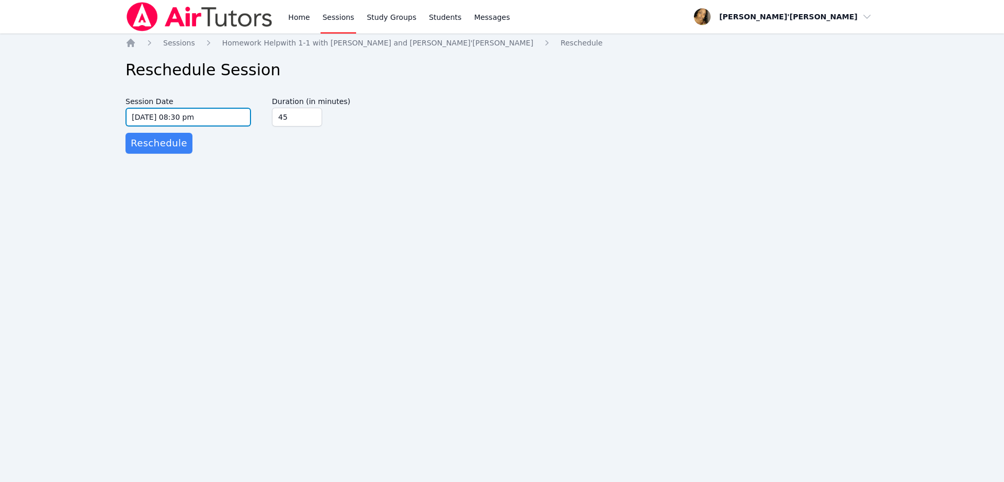
click at [202, 120] on input "10/01/2025 08:30 pm" at bounding box center [187, 117] width 125 height 19
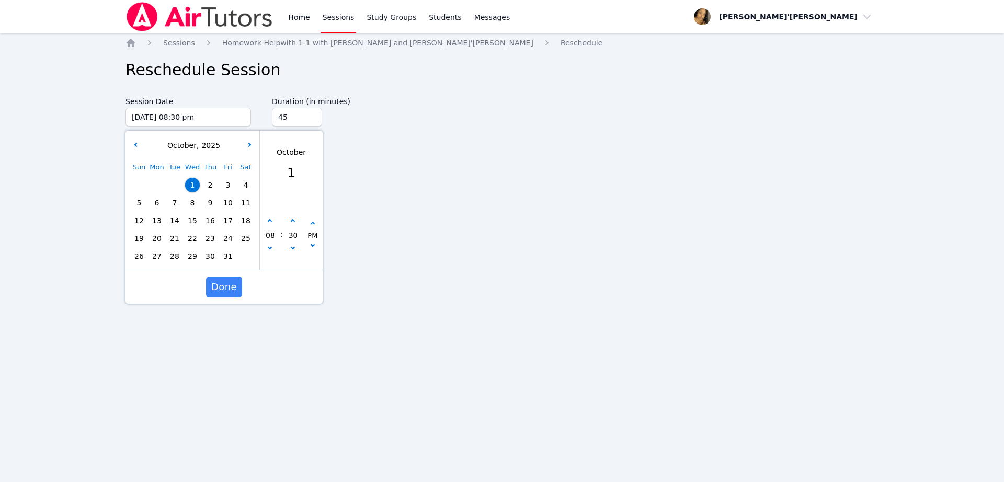
click at [230, 185] on span "3" at bounding box center [228, 185] width 15 height 15
type input "10/03/2025 08:30 pm"
click at [231, 285] on span "Done" at bounding box center [224, 287] width 26 height 15
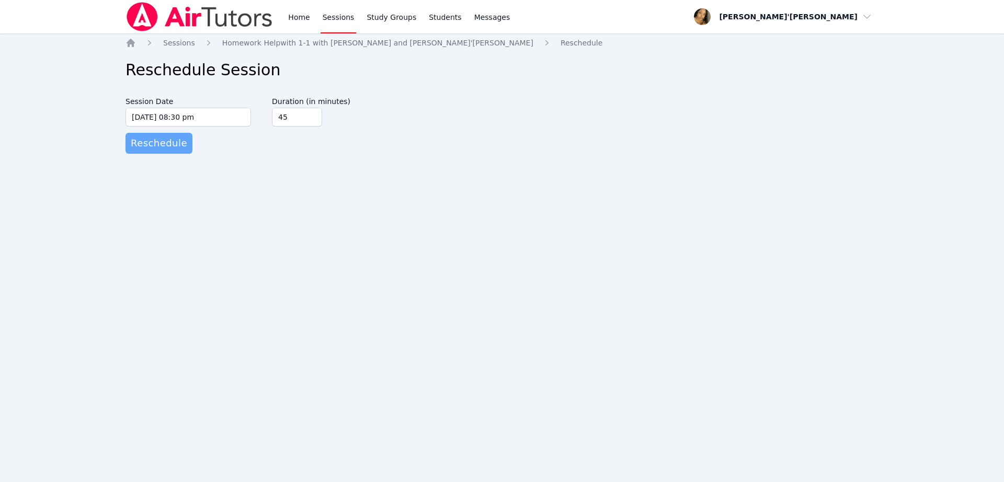
click at [145, 153] on button "Reschedule" at bounding box center [158, 143] width 67 height 21
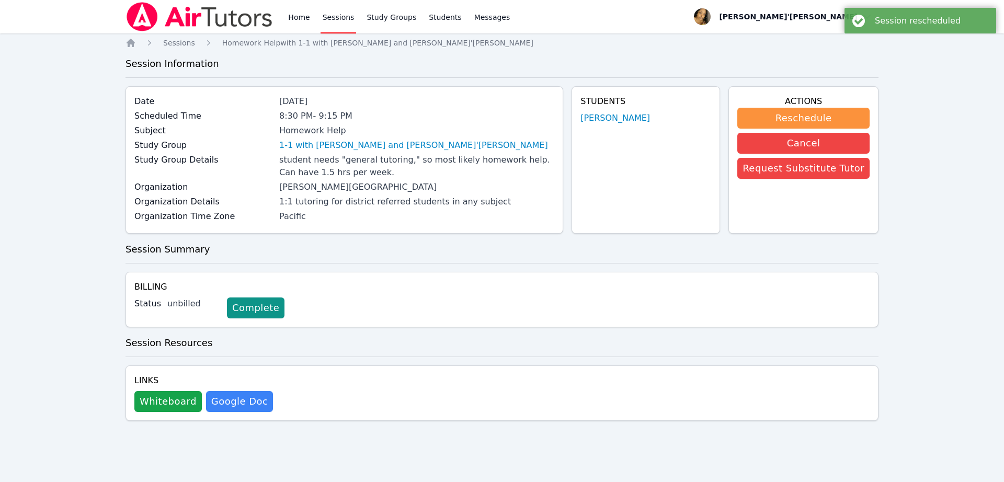
click at [350, 50] on div "Home Sessions Homework Help with 1-1 with Ethan Uzzan and Lee'Tayna Hostick Ses…" at bounding box center [501, 244] width 753 height 412
click at [328, 10] on link "Sessions" at bounding box center [338, 16] width 36 height 33
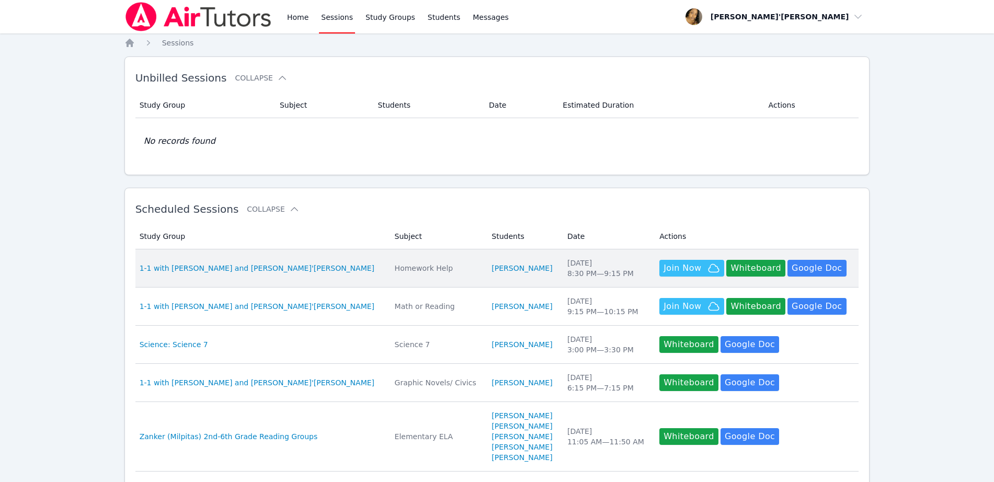
click at [231, 279] on td "Study Group 1-1 with Ethan Uzzan and Lee'Tayna Hostick" at bounding box center [261, 268] width 253 height 38
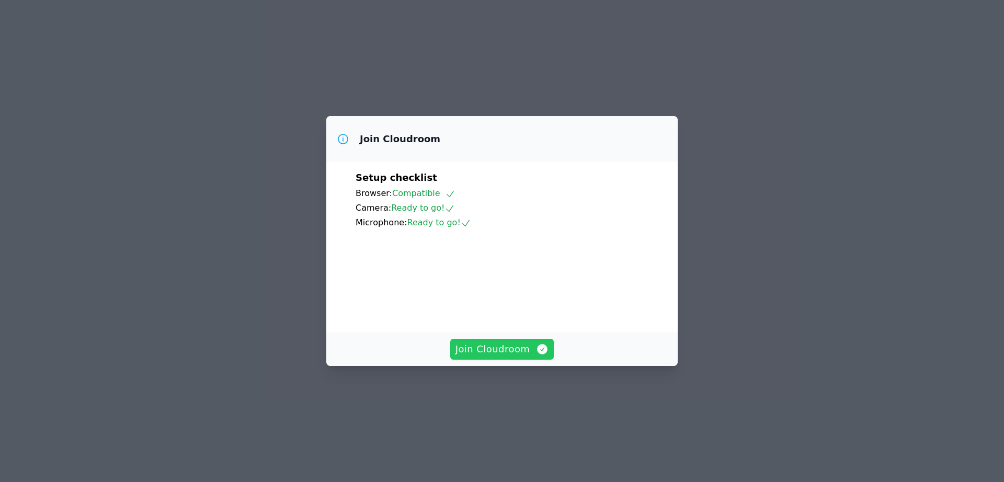
click at [508, 360] on button "Join Cloudroom" at bounding box center [502, 349] width 104 height 21
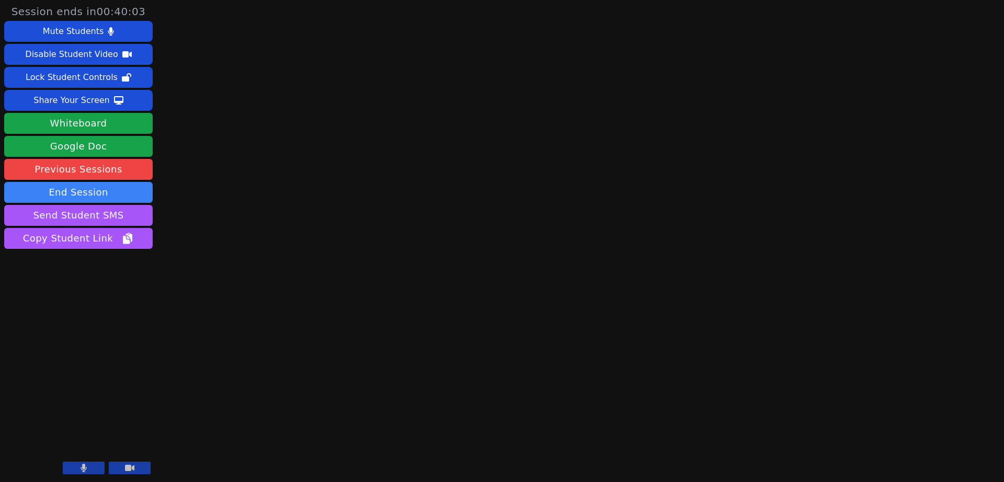
click at [81, 469] on icon at bounding box center [84, 468] width 6 height 8
click at [604, 47] on main at bounding box center [580, 241] width 282 height 482
click at [99, 236] on span "Copy Student Link" at bounding box center [78, 238] width 111 height 15
click at [75, 190] on button "End Session" at bounding box center [78, 192] width 148 height 21
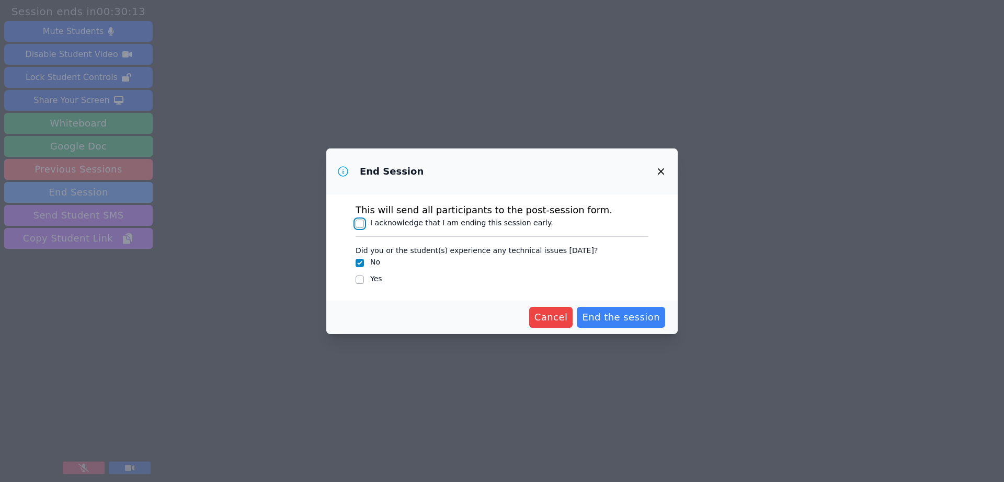
click at [359, 224] on input "I acknowledge that I am ending this session early." at bounding box center [359, 224] width 8 height 8
checkbox input "true"
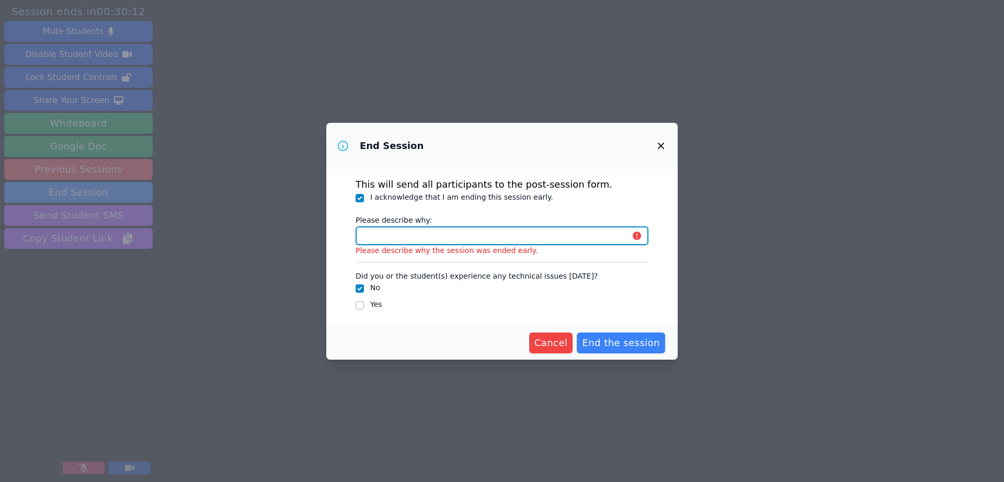
click at [385, 232] on input "Please describe why:" at bounding box center [501, 235] width 293 height 19
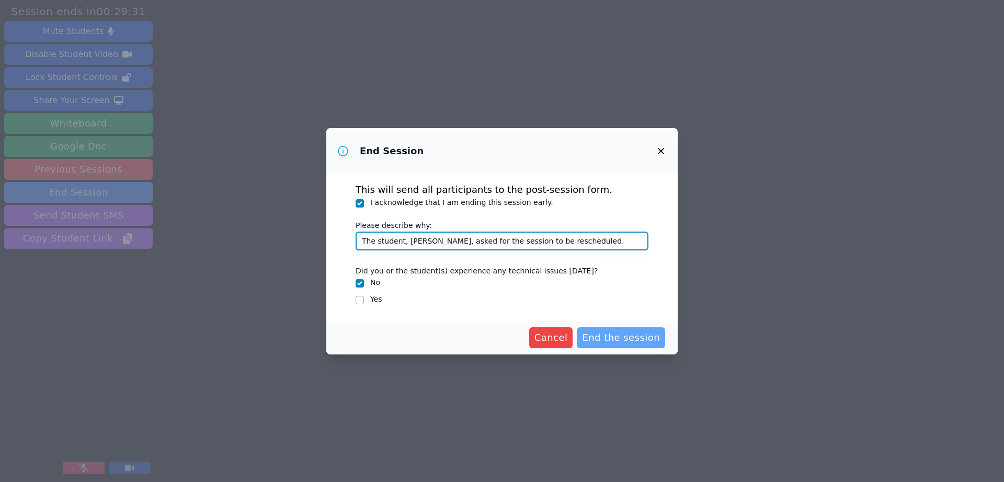
type input "The student, Ethan, asked for the session to be rescheduled."
click at [632, 341] on span "End the session" at bounding box center [621, 337] width 78 height 15
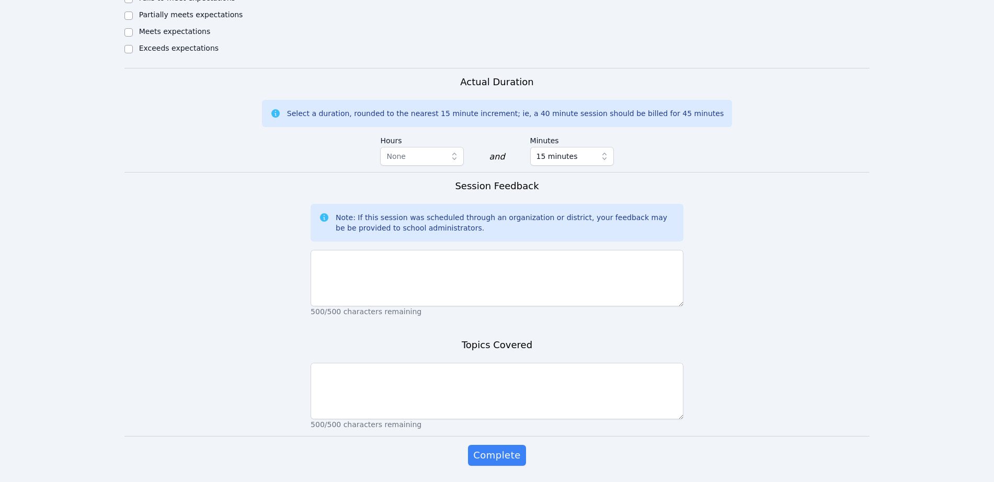
scroll to position [600, 0]
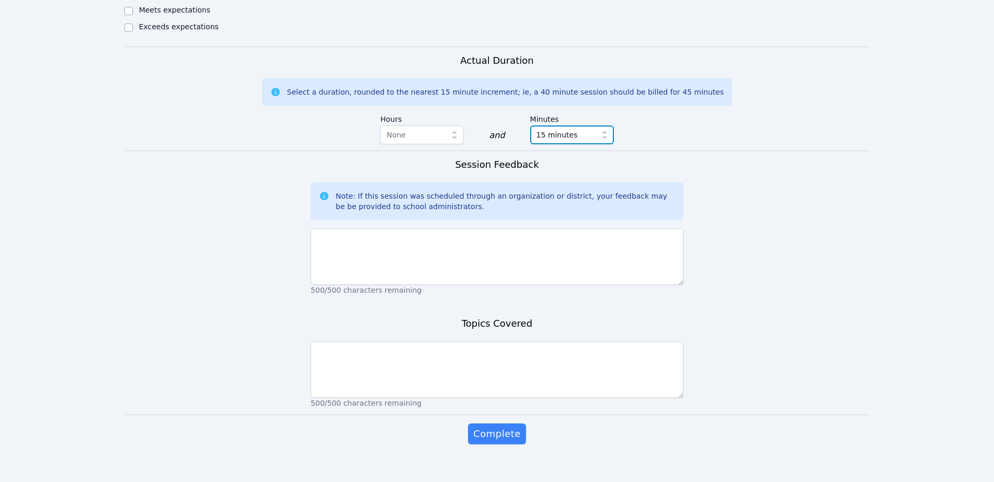
click at [555, 129] on span "15 minutes" at bounding box center [556, 135] width 41 height 13
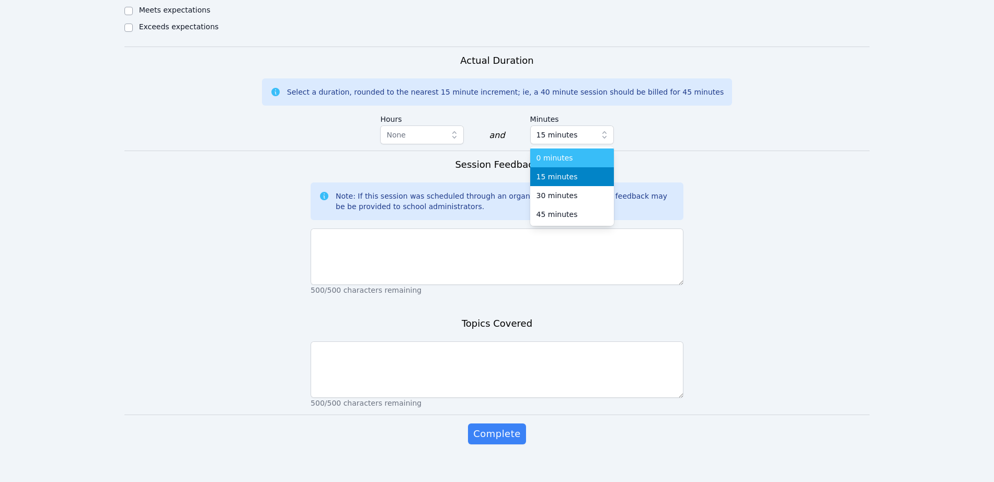
click at [555, 153] on span "0 minutes" at bounding box center [554, 158] width 37 height 10
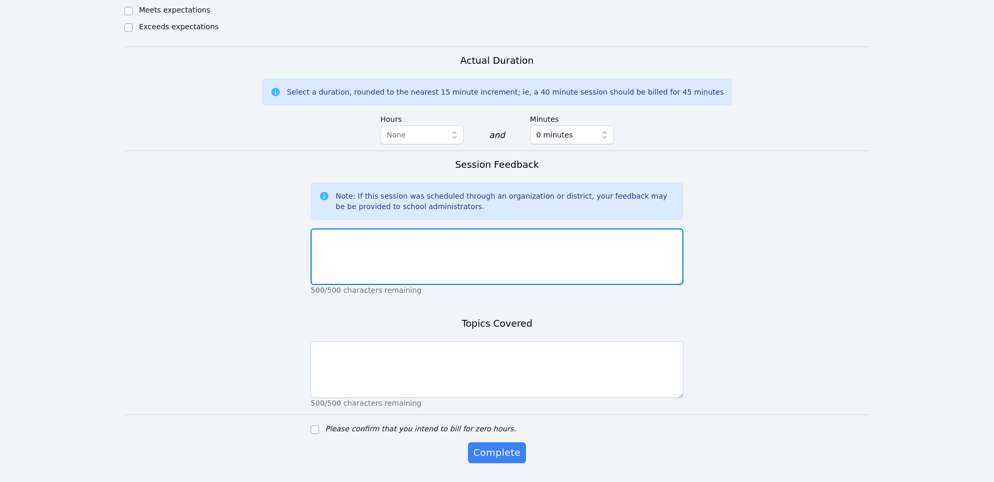
click at [558, 245] on textarea at bounding box center [497, 256] width 373 height 56
type textarea "The session is being reschedule."
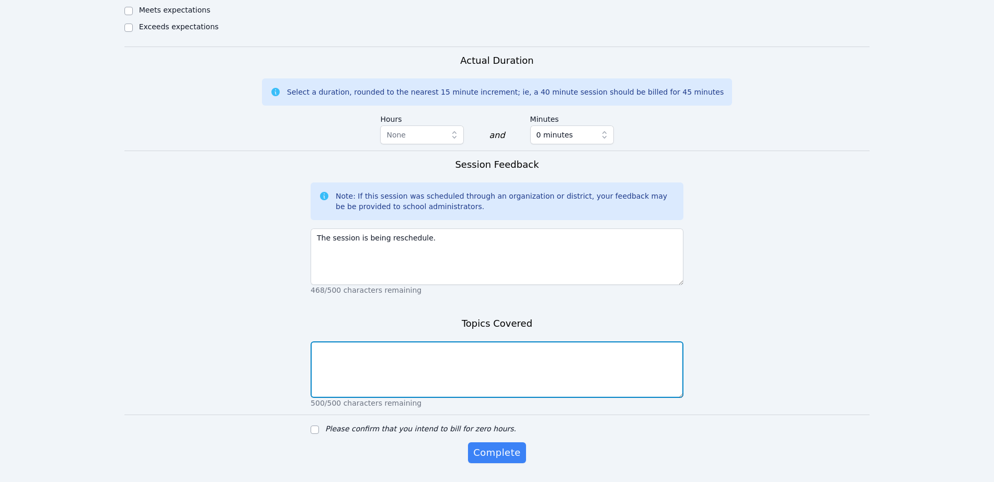
click at [511, 341] on textarea at bounding box center [497, 369] width 373 height 56
type textarea "n/a"
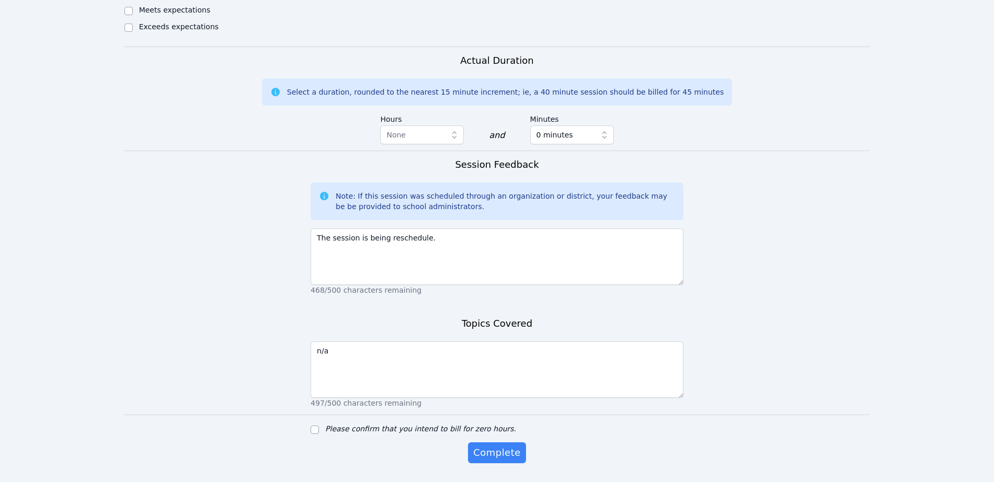
click at [442, 425] on label "Please confirm that you intend to bill for zero hours." at bounding box center [420, 429] width 191 height 8
click at [319, 426] on input "Please confirm that you intend to bill for zero hours." at bounding box center [315, 430] width 8 height 8
checkbox input "true"
click at [478, 448] on button "Complete" at bounding box center [497, 452] width 58 height 21
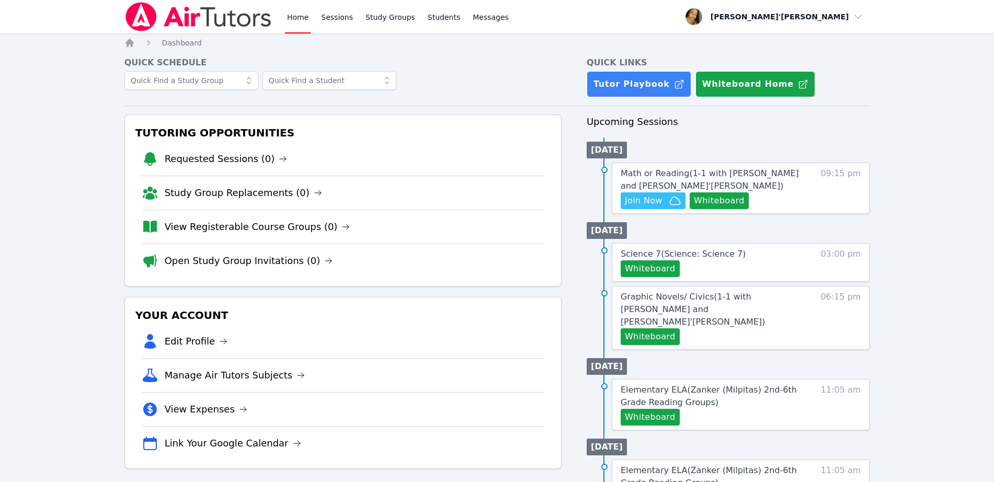
click at [169, 24] on img at bounding box center [198, 16] width 148 height 29
click at [730, 137] on ul "[DATE] Math or Reading ( 1-1 with [PERSON_NAME] and [PERSON_NAME]'[PERSON_NAME]…" at bounding box center [728, 175] width 283 height 76
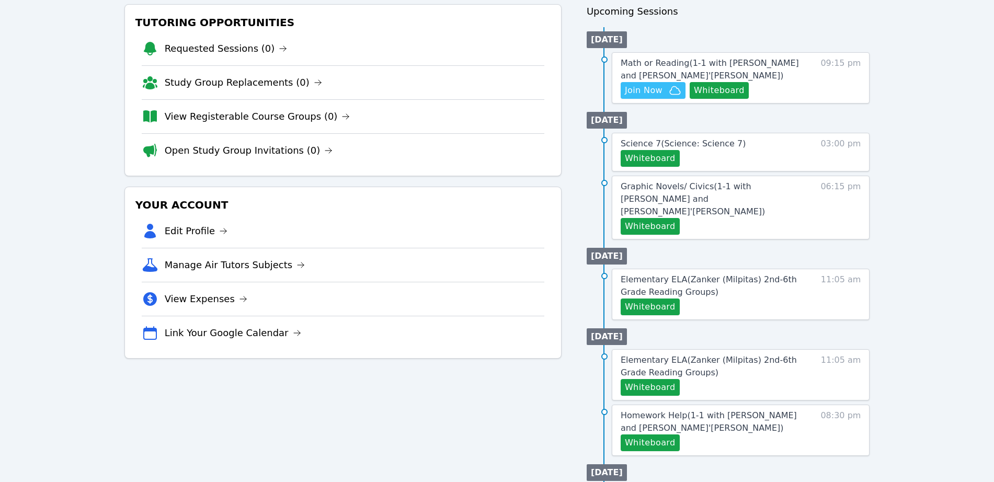
scroll to position [131, 0]
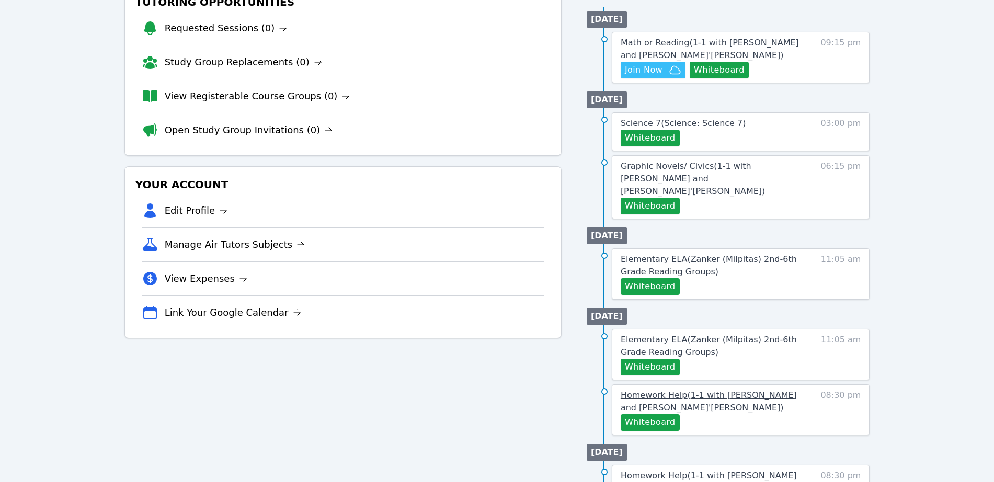
click at [727, 390] on span "Homework Help ( 1-1 with [PERSON_NAME] and [PERSON_NAME]'[PERSON_NAME] )" at bounding box center [709, 401] width 176 height 22
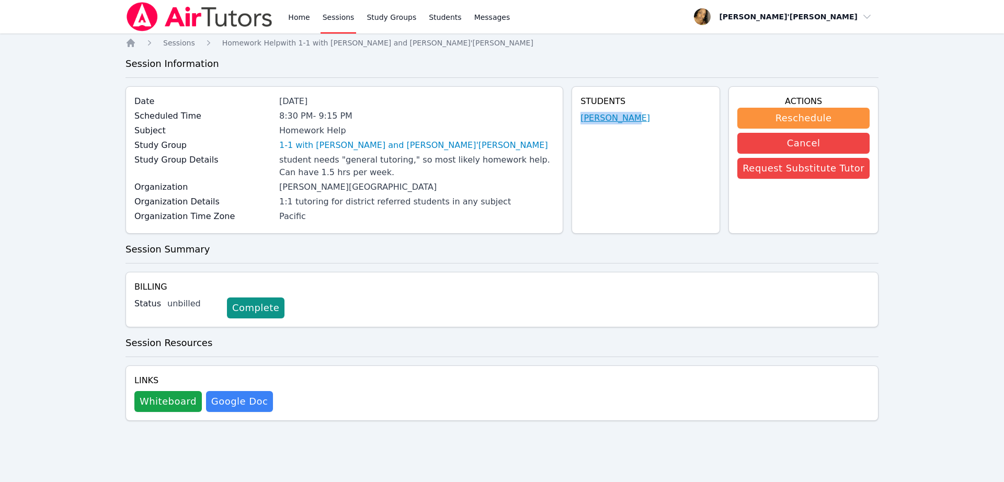
drag, startPoint x: 667, startPoint y: 125, endPoint x: 599, endPoint y: 121, distance: 68.1
click at [599, 121] on div "Students [PERSON_NAME]" at bounding box center [645, 159] width 148 height 147
drag, startPoint x: 599, startPoint y: 122, endPoint x: 627, endPoint y: 155, distance: 43.8
drag, startPoint x: 627, startPoint y: 155, endPoint x: 621, endPoint y: 116, distance: 39.7
copy link "[PERSON_NAME]"
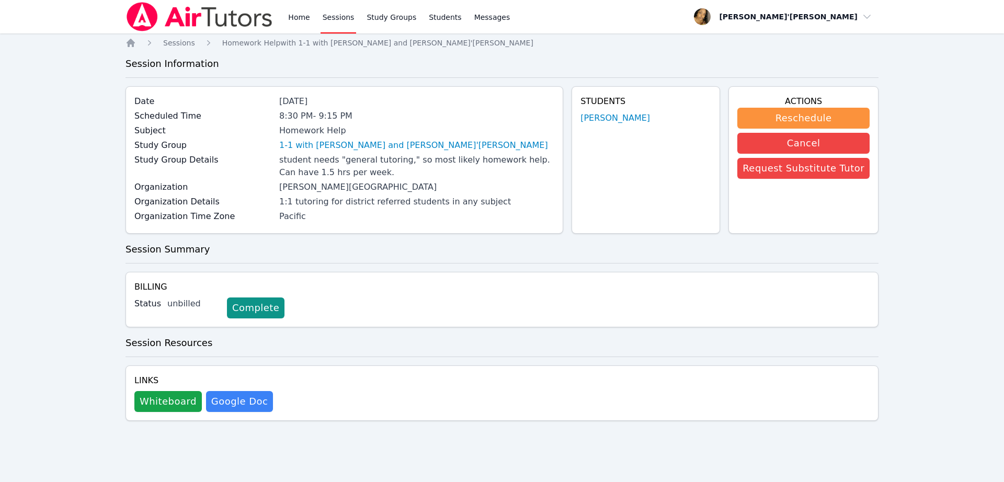
click at [634, 201] on div "Students [PERSON_NAME]" at bounding box center [645, 159] width 148 height 147
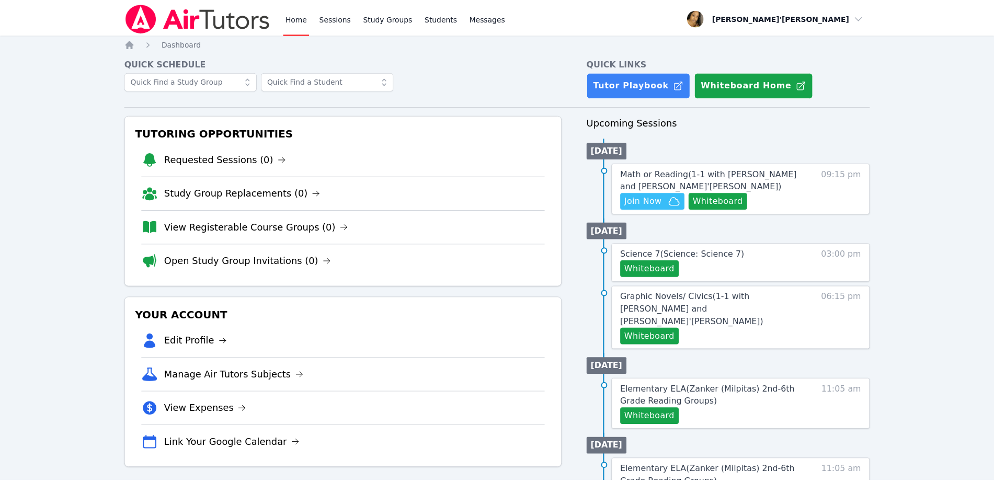
scroll to position [131, 0]
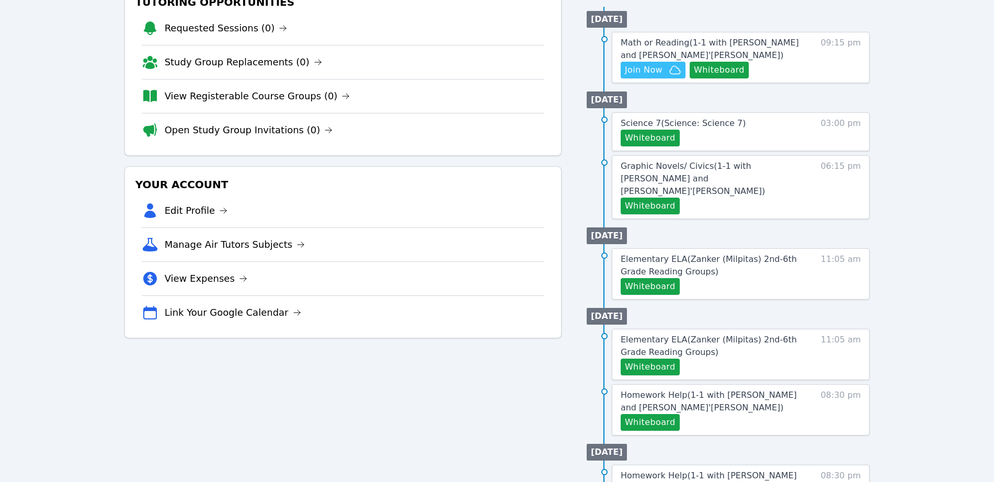
click at [893, 325] on div "Home Sessions Study Groups Students Messages Open user menu [PERSON_NAME]'[PERS…" at bounding box center [497, 313] width 994 height 888
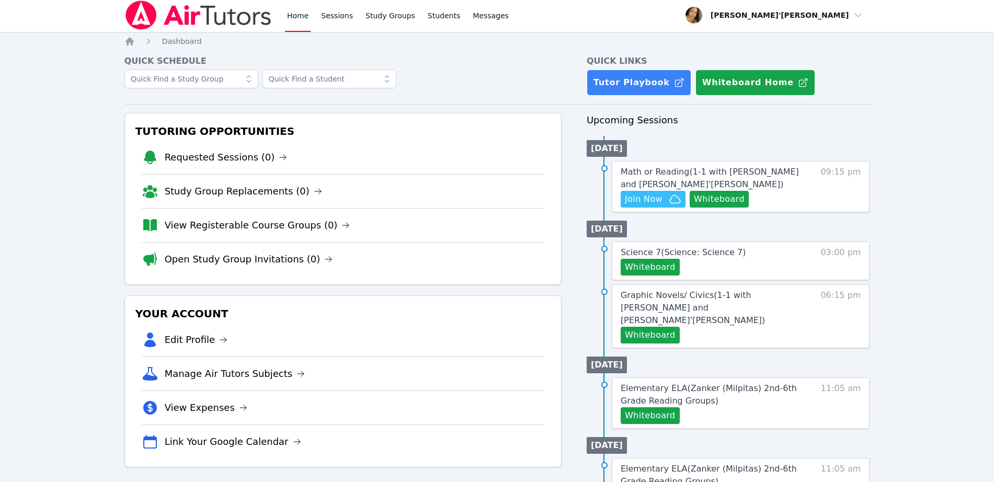
scroll to position [0, 0]
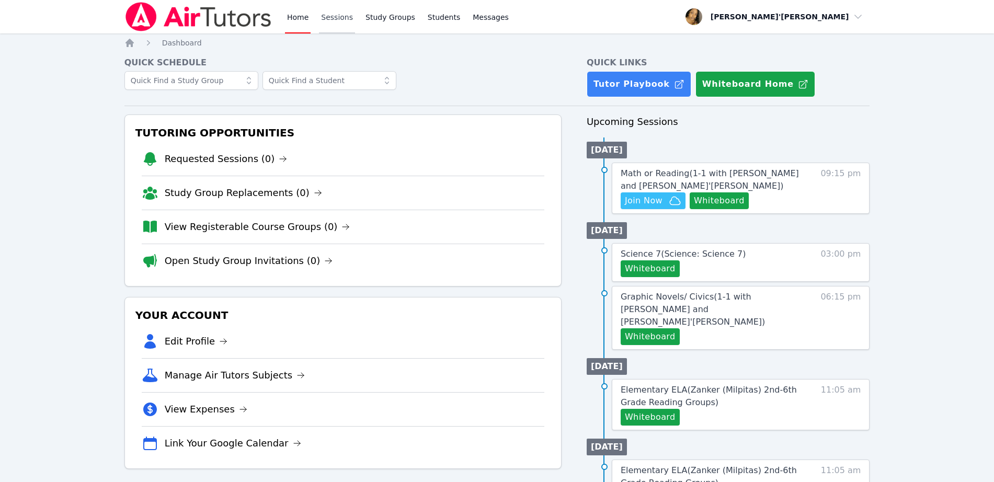
click at [329, 14] on link "Sessions" at bounding box center [337, 16] width 36 height 33
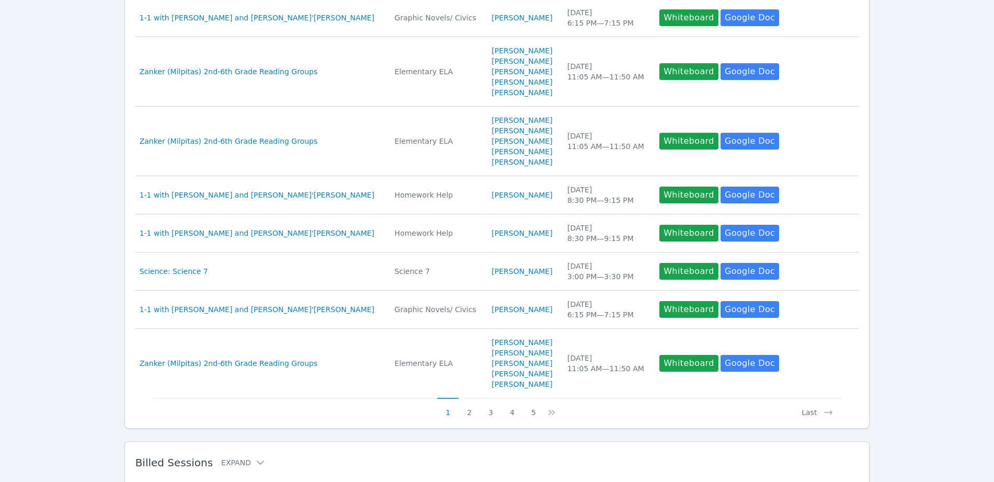
scroll to position [371, 0]
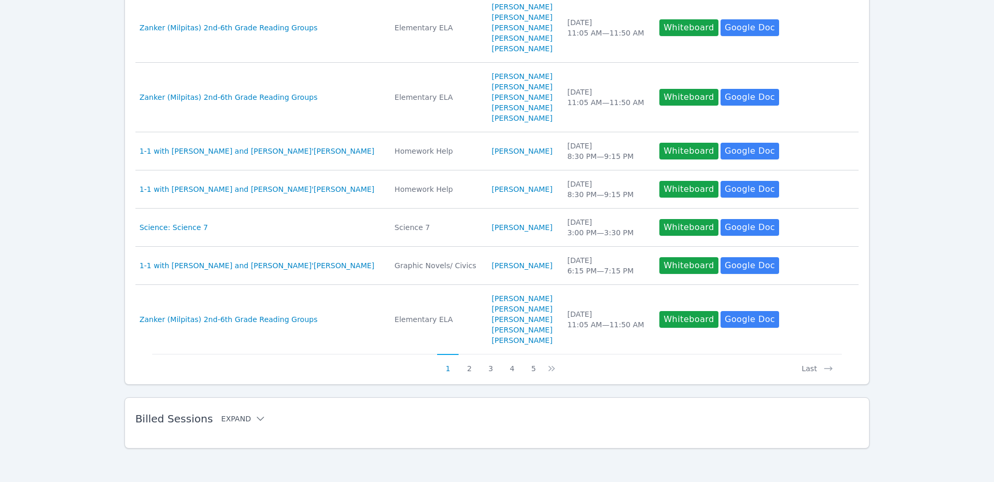
click at [234, 417] on button "Expand" at bounding box center [243, 419] width 44 height 10
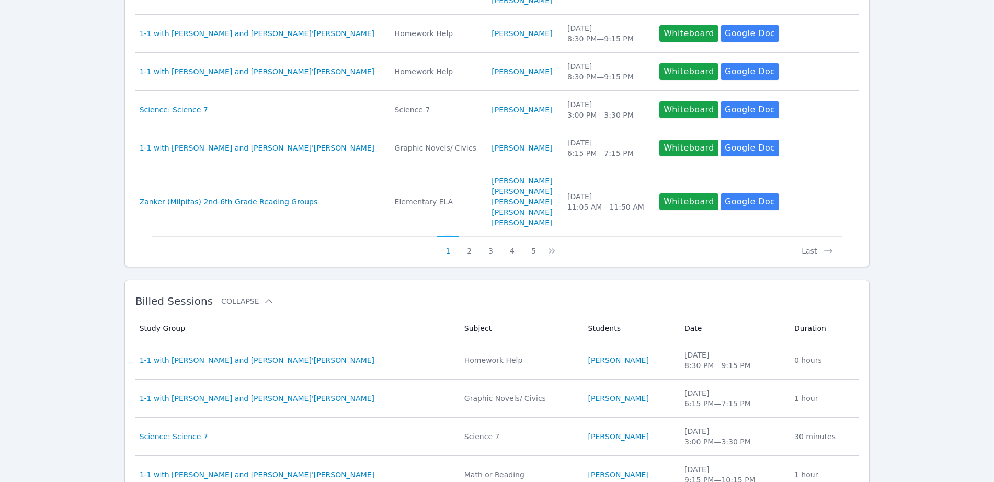
scroll to position [501, 0]
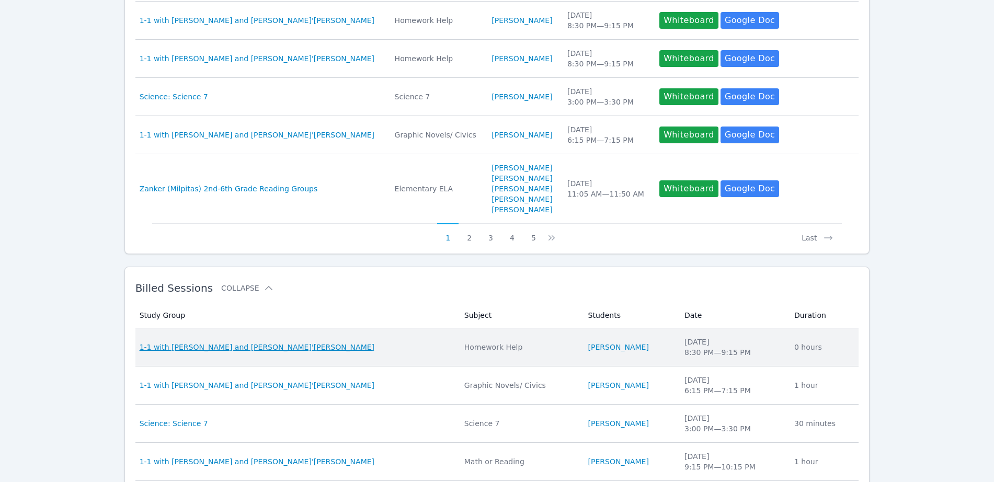
click at [262, 348] on span "1-1 with [PERSON_NAME] and [PERSON_NAME]'[PERSON_NAME]" at bounding box center [257, 347] width 235 height 10
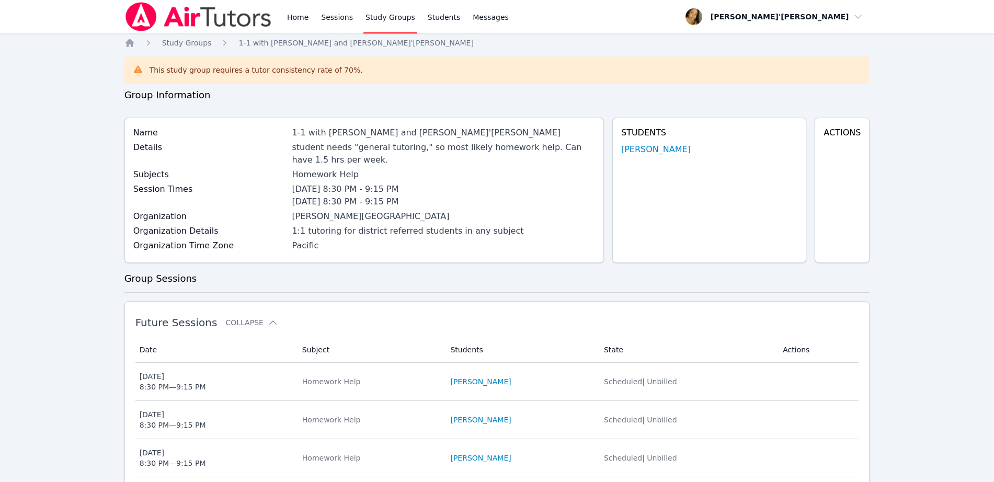
click at [190, 8] on img at bounding box center [198, 16] width 148 height 29
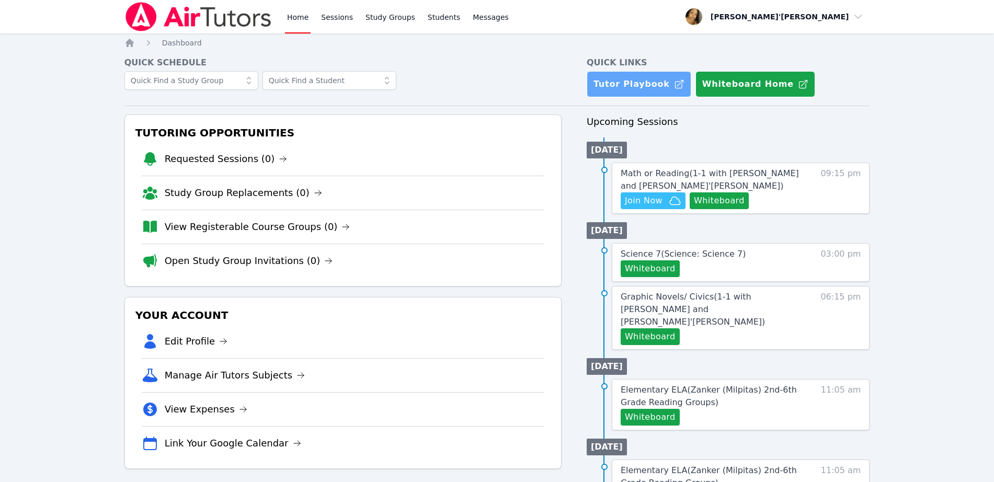
click at [612, 77] on link "Tutor Playbook" at bounding box center [639, 84] width 105 height 26
click at [302, 53] on div "Home Dashboard Quick Schedule Quick Links Tutor Playbook Whiteboard Home Tutori…" at bounding box center [496, 463] width 745 height 851
click at [629, 195] on span "Join Now" at bounding box center [644, 200] width 38 height 13
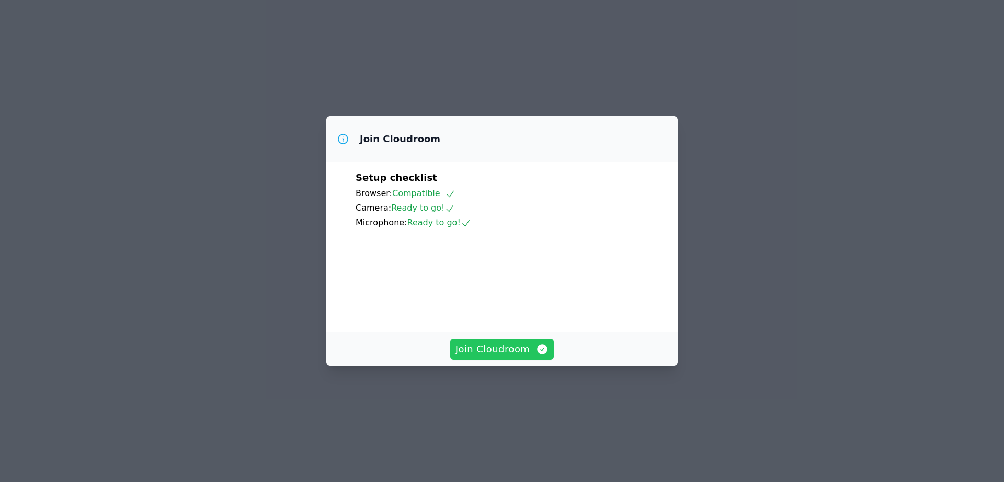
click at [485, 357] on span "Join Cloudroom" at bounding box center [502, 349] width 94 height 15
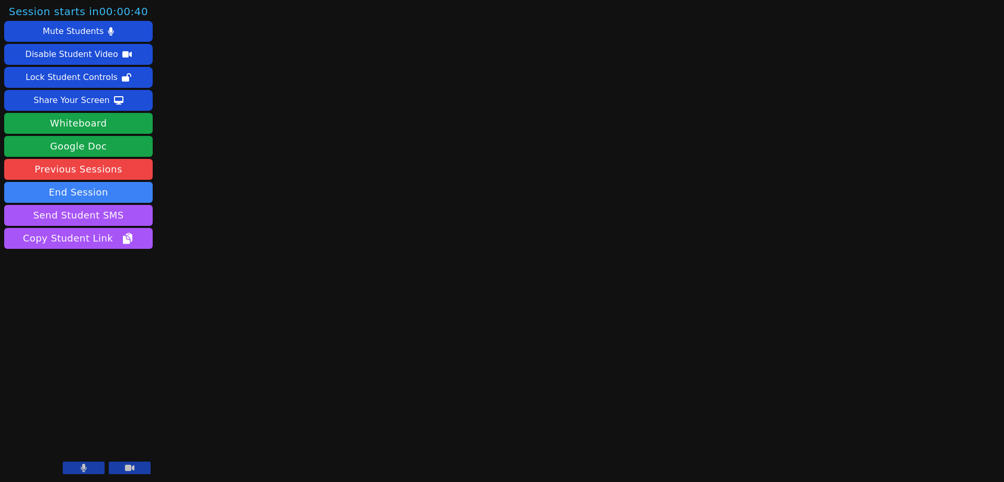
click at [88, 471] on button at bounding box center [84, 468] width 42 height 13
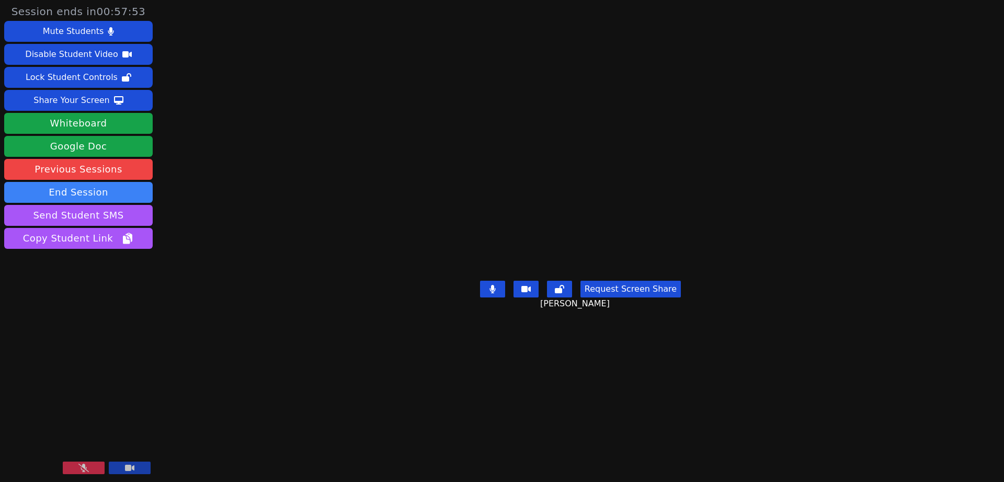
click at [68, 473] on button at bounding box center [84, 468] width 42 height 13
click at [120, 125] on button "Whiteboard" at bounding box center [78, 123] width 148 height 21
